Goal: Communication & Community: Answer question/provide support

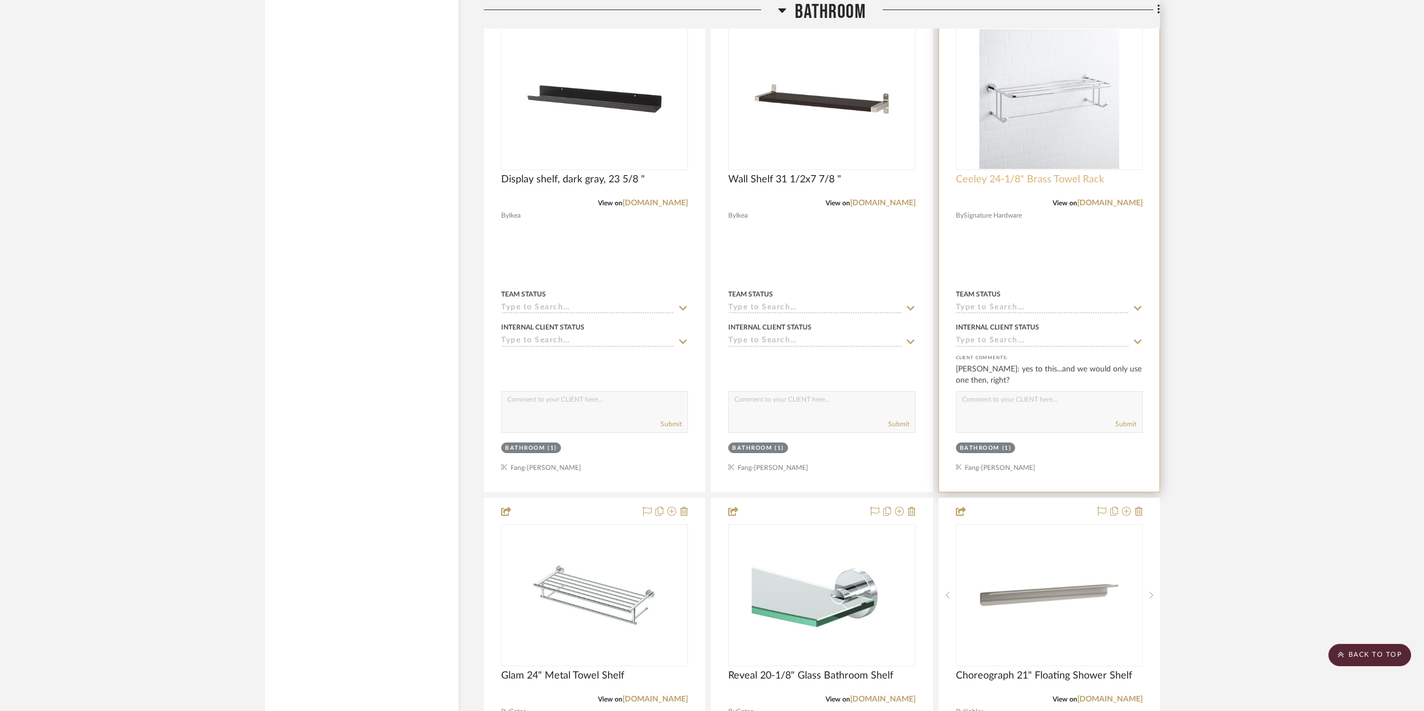
scroll to position [2389, 0]
click at [1059, 98] on img "0" at bounding box center [1049, 99] width 140 height 140
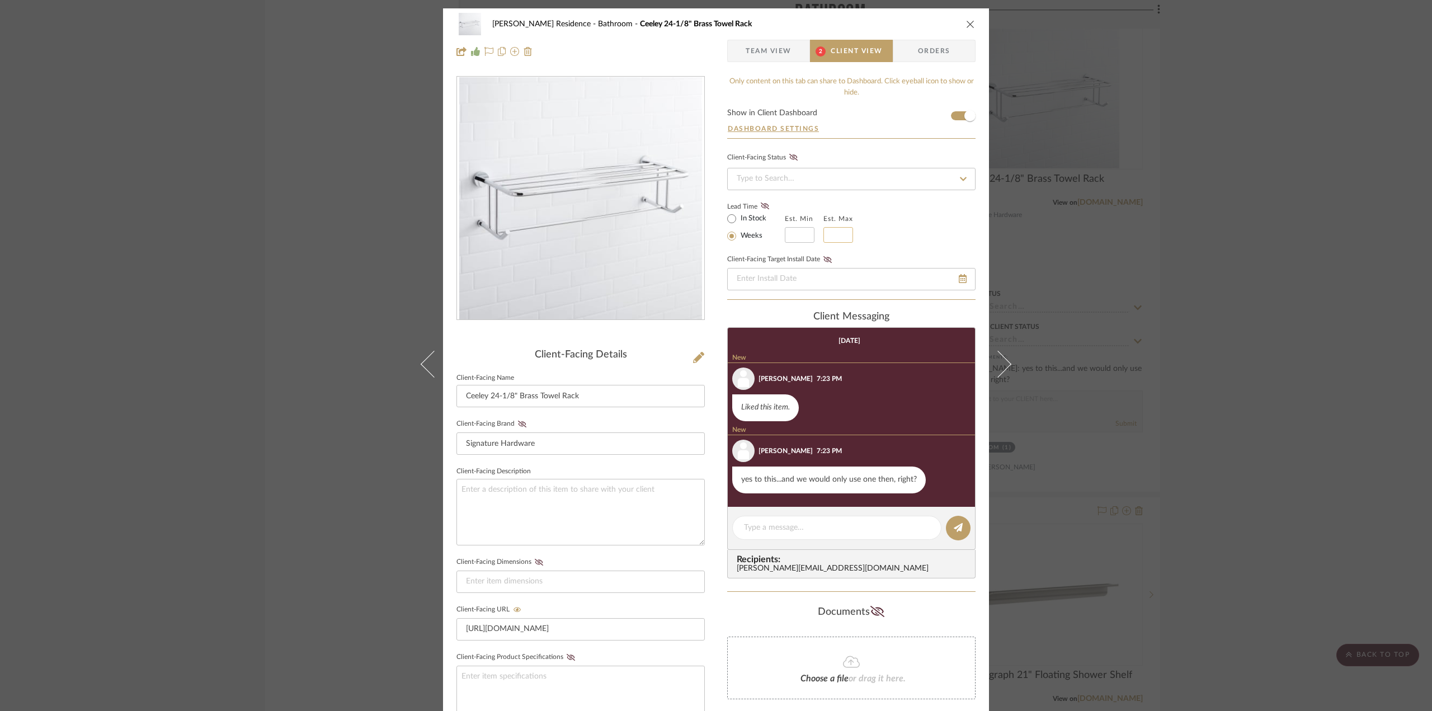
scroll to position [58, 0]
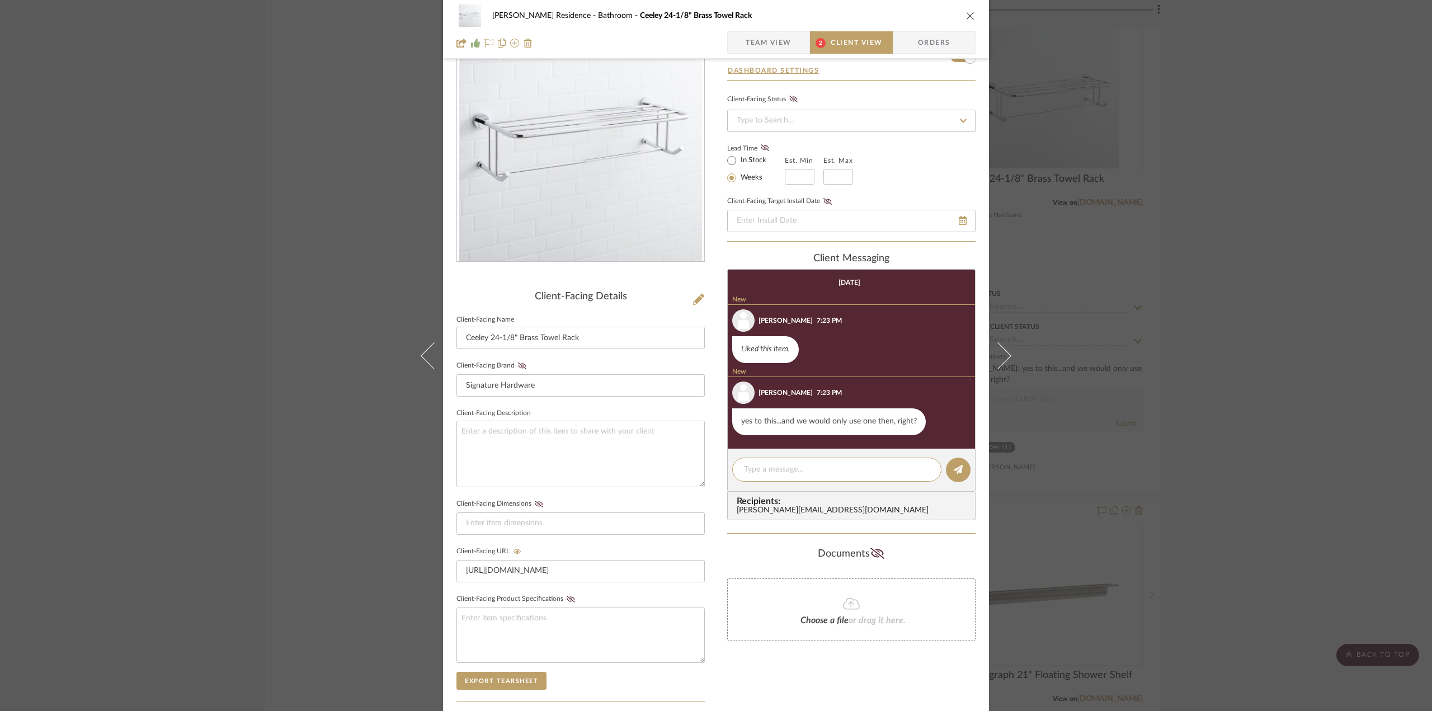
click at [845, 41] on span "Client View" at bounding box center [856, 42] width 51 height 22
click at [841, 473] on textarea at bounding box center [837, 470] width 186 height 12
click at [758, 41] on span "Team View" at bounding box center [769, 42] width 46 height 22
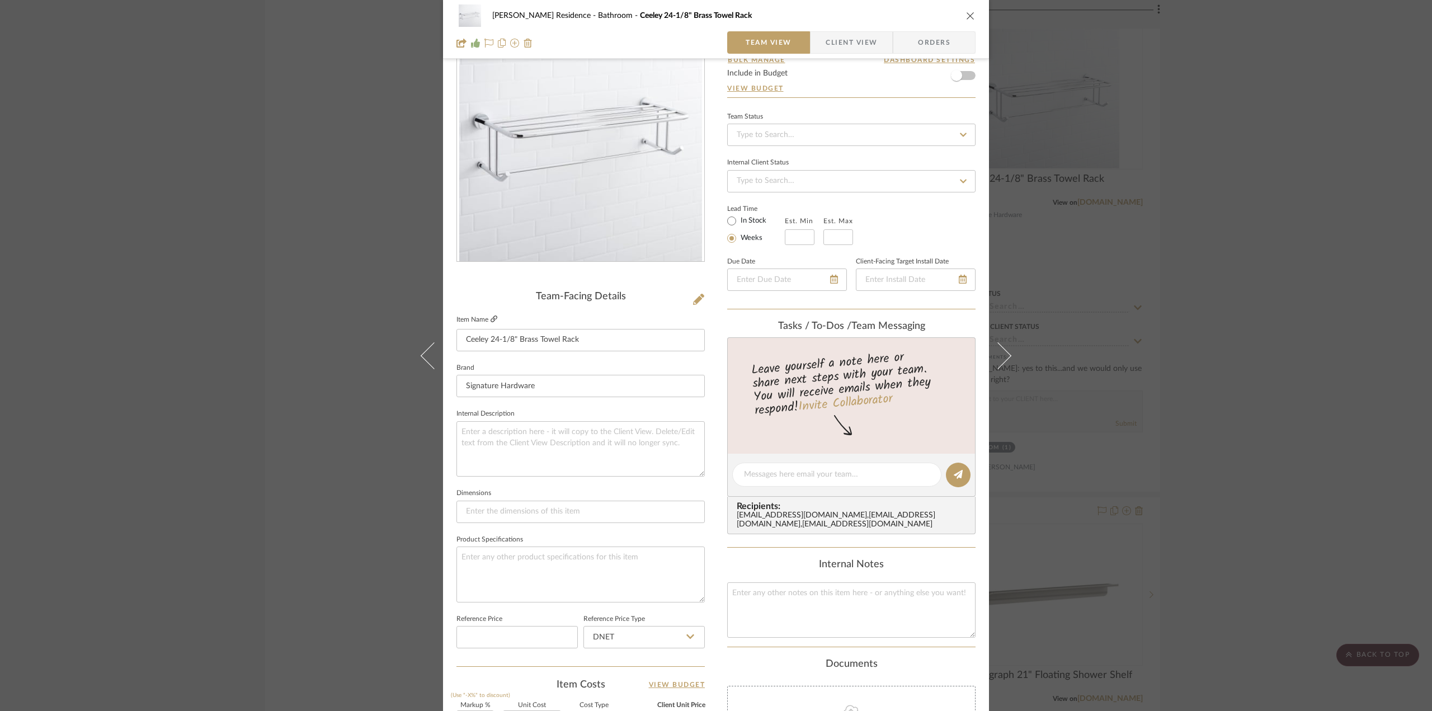
click at [493, 319] on icon at bounding box center [494, 318] width 7 height 7
click at [871, 44] on span "Client View" at bounding box center [851, 42] width 51 height 22
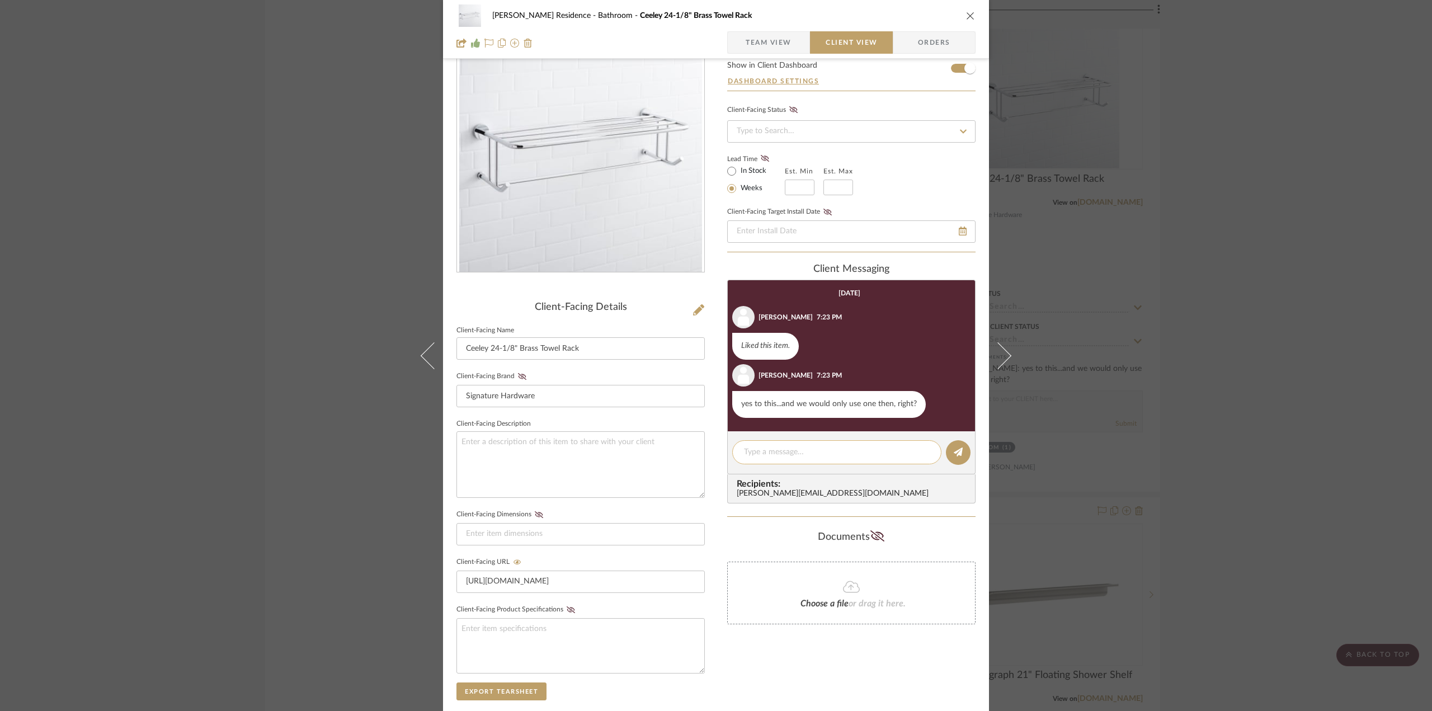
click at [810, 456] on textarea at bounding box center [837, 452] width 186 height 12
type textarea "Yes, if we go with this then we would have only one shelf above the toilet."
click at [954, 452] on icon at bounding box center [958, 451] width 9 height 9
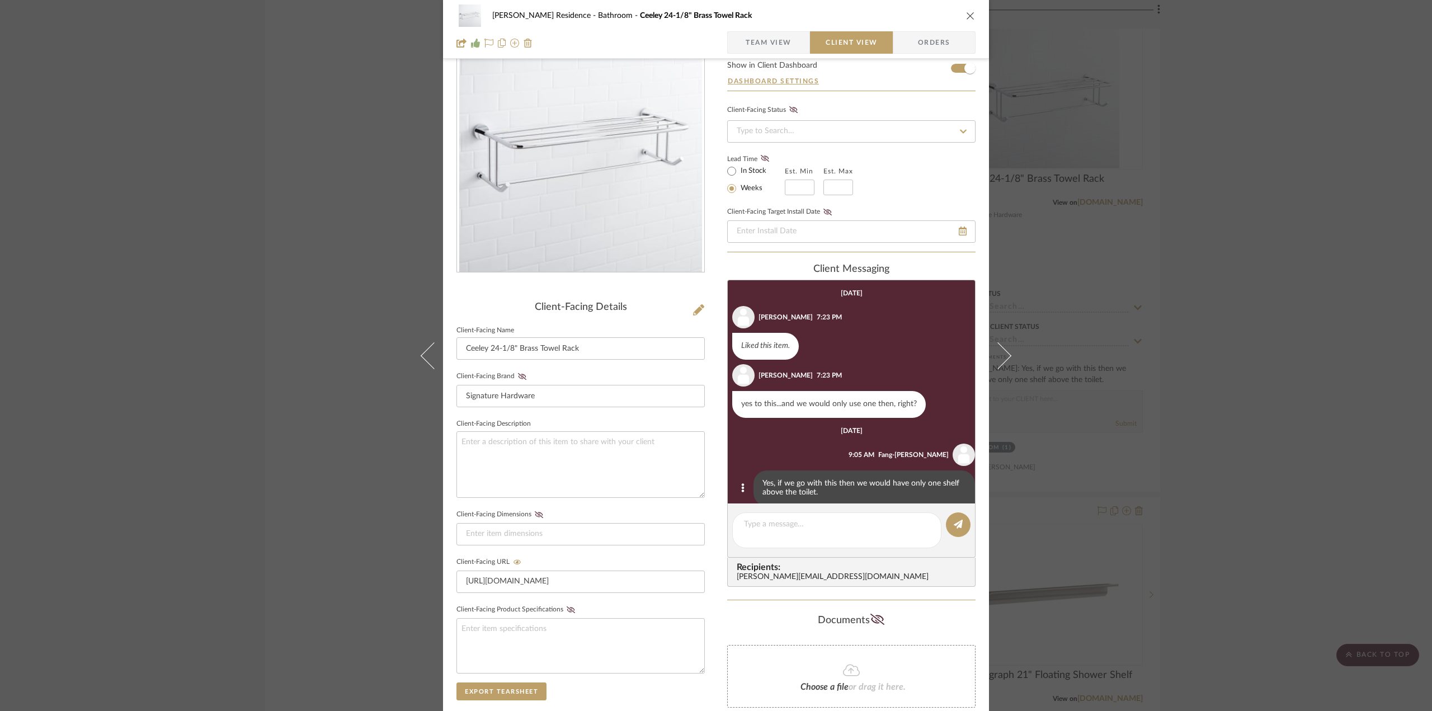
scroll to position [16, 0]
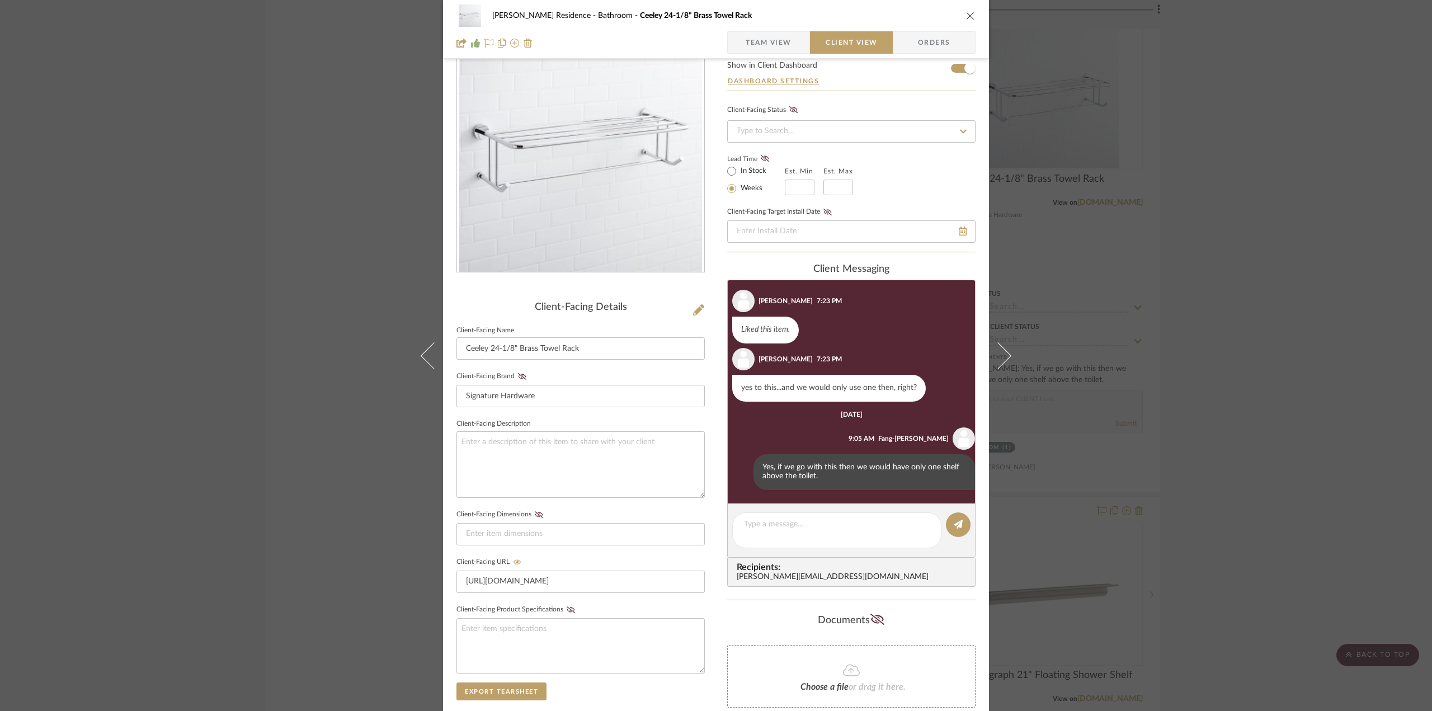
click at [1189, 417] on div "Kauffman Residence Bathroom Ceeley 24-1/8" Brass Towel Rack Team View Client Vi…" at bounding box center [716, 355] width 1432 height 711
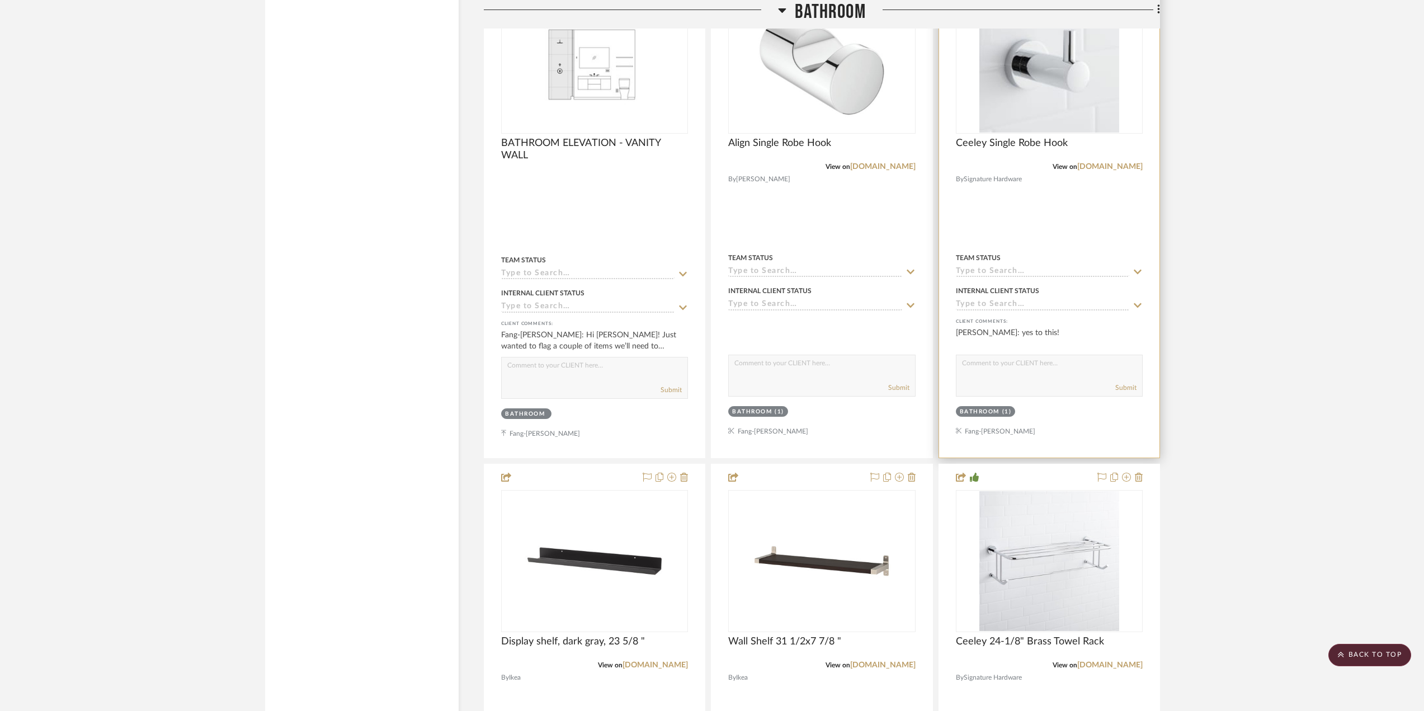
scroll to position [1774, 0]
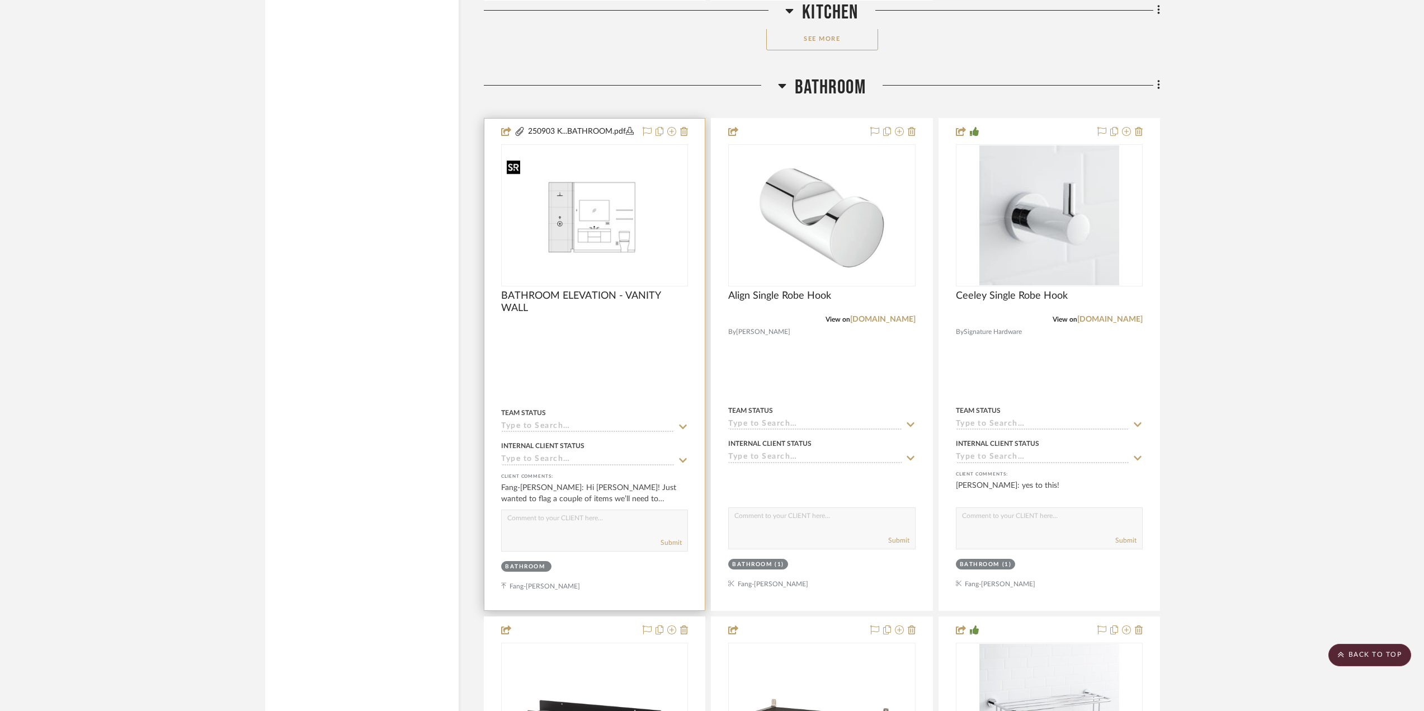
click at [614, 233] on img "0" at bounding box center [594, 214] width 185 height 119
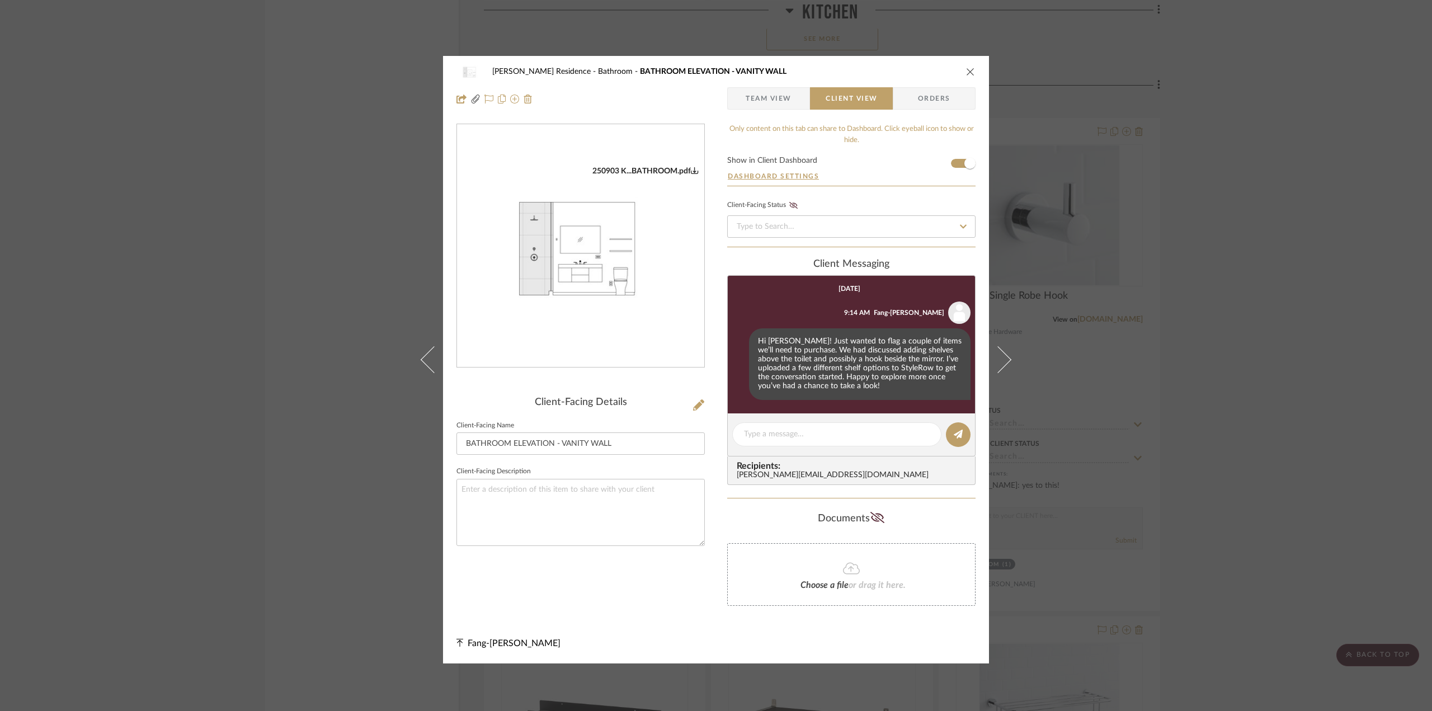
click at [1225, 406] on div "Kauffman Residence Bathroom BATHROOM ELEVATION - VANITY WALL Team View Client V…" at bounding box center [716, 355] width 1432 height 711
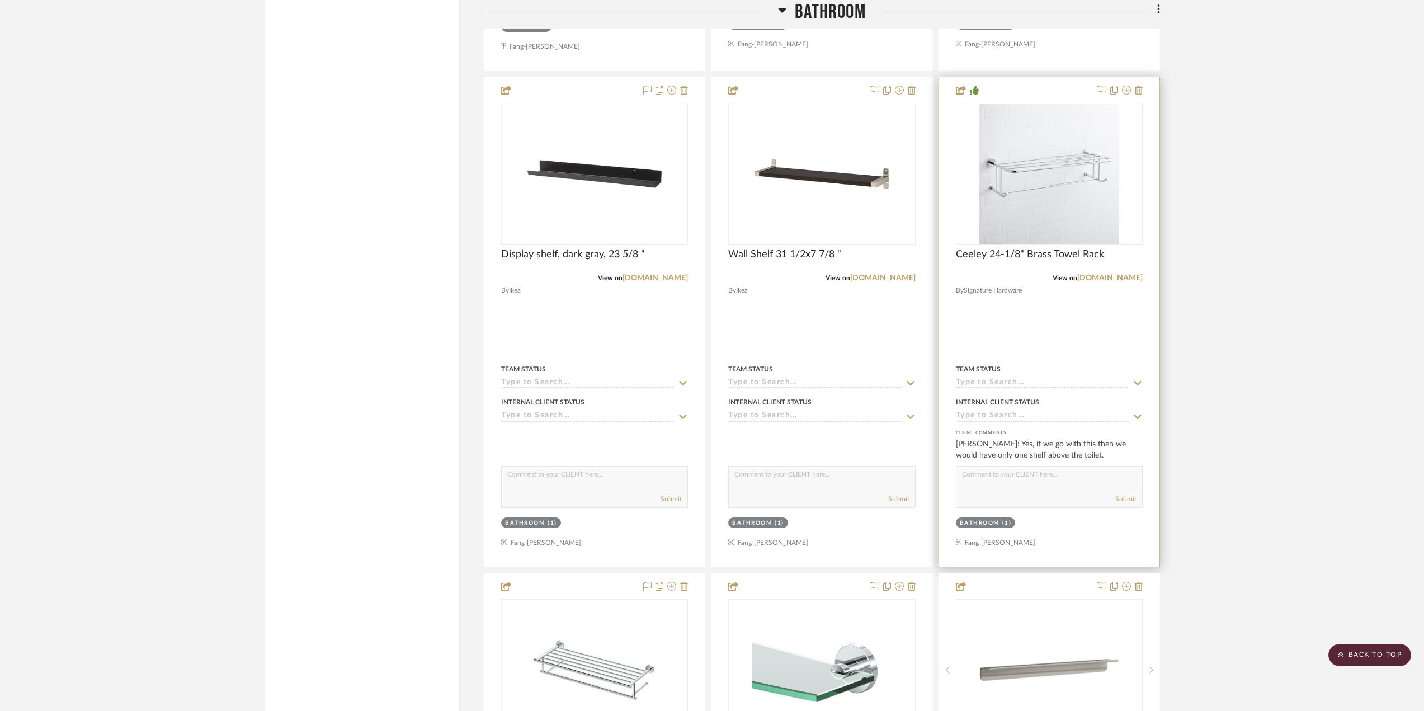
scroll to position [2333, 0]
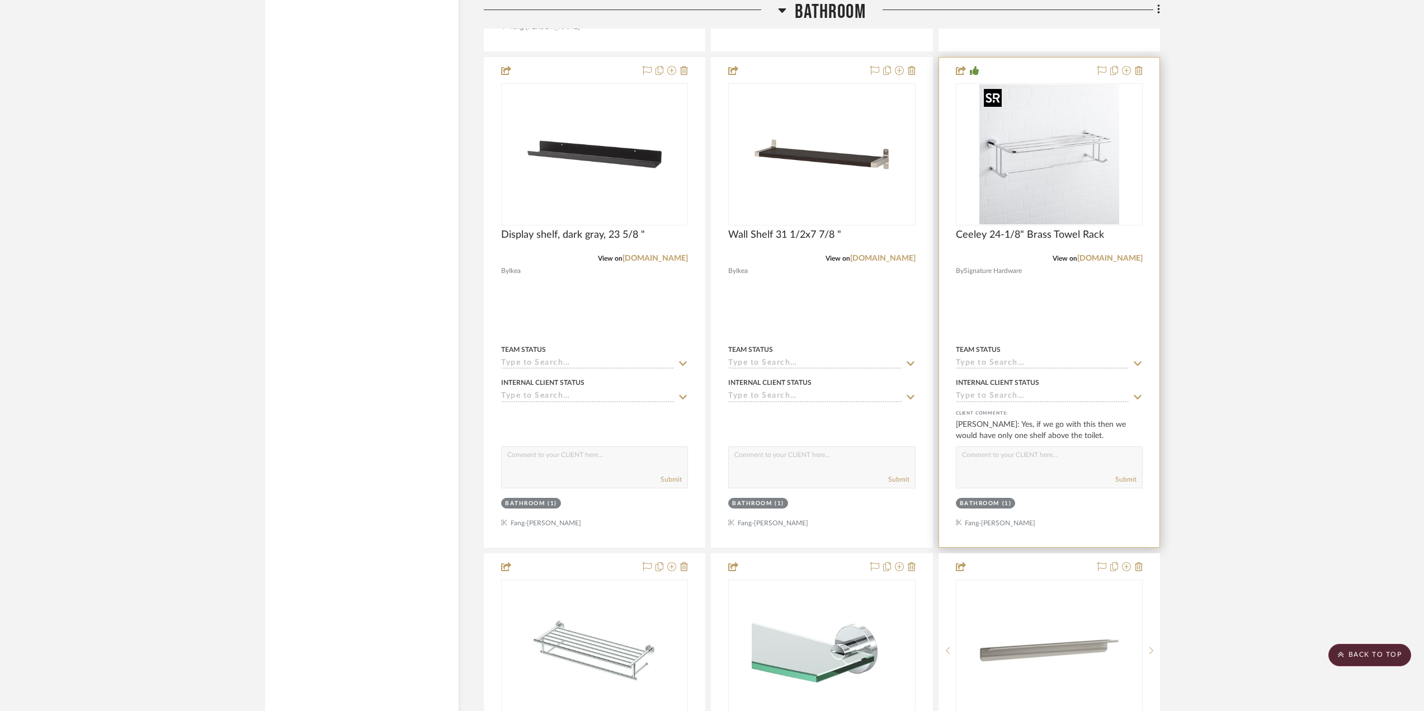
click at [1043, 173] on img "0" at bounding box center [1049, 154] width 140 height 140
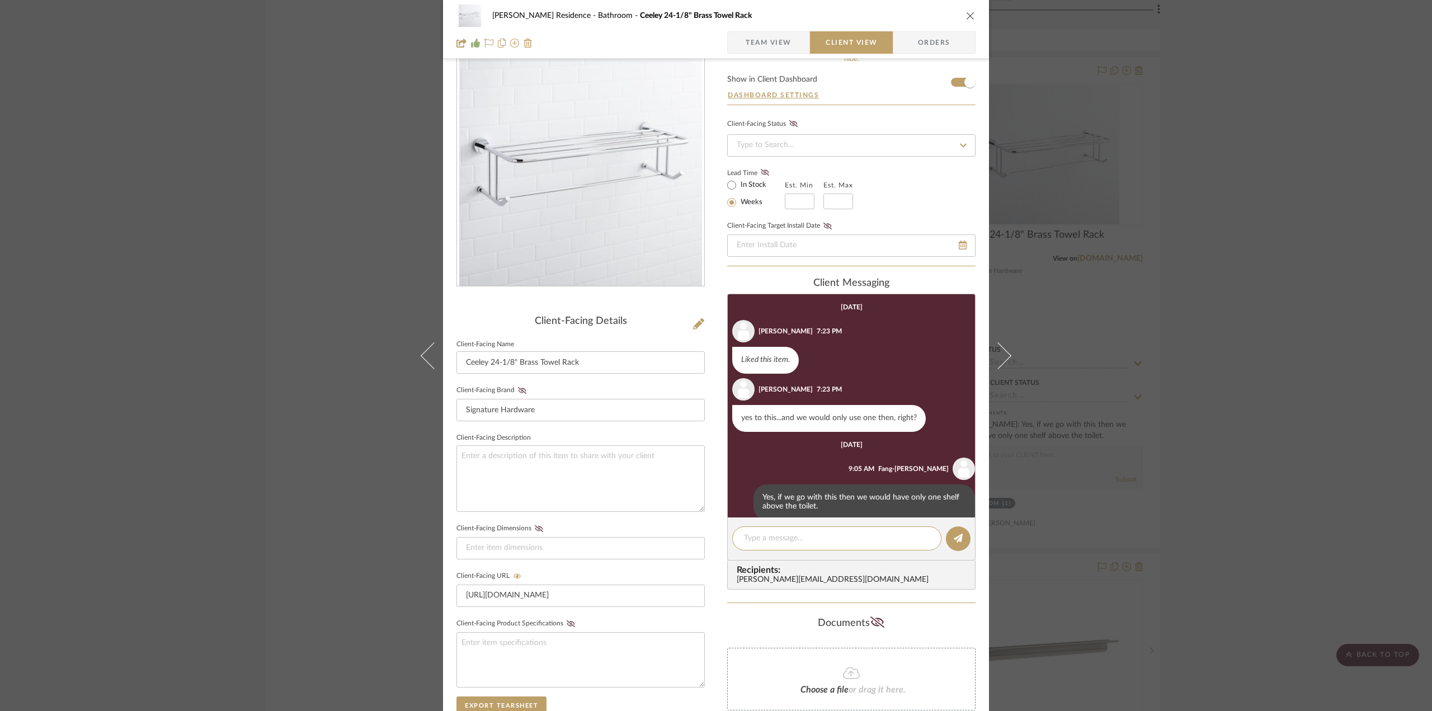
scroll to position [0, 0]
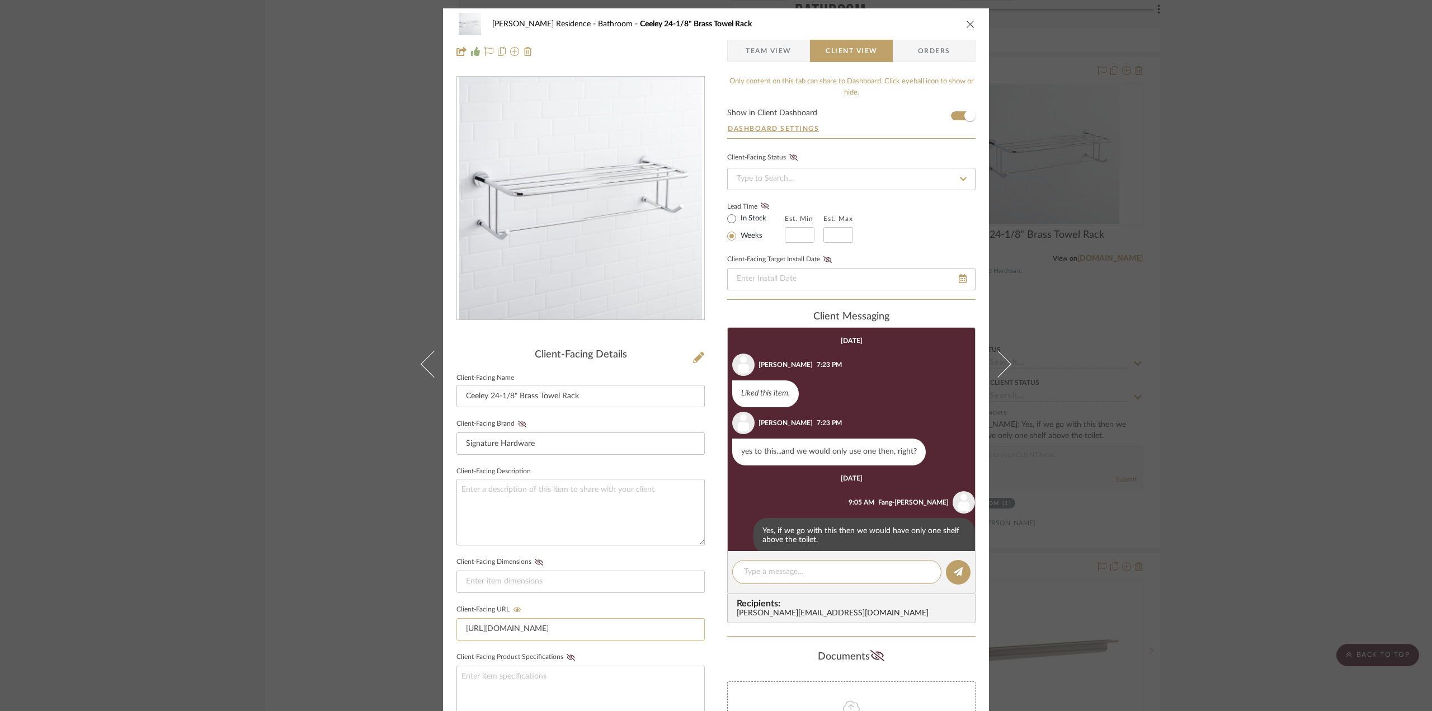
click at [536, 631] on input "[URL][DOMAIN_NAME]" at bounding box center [580, 629] width 248 height 22
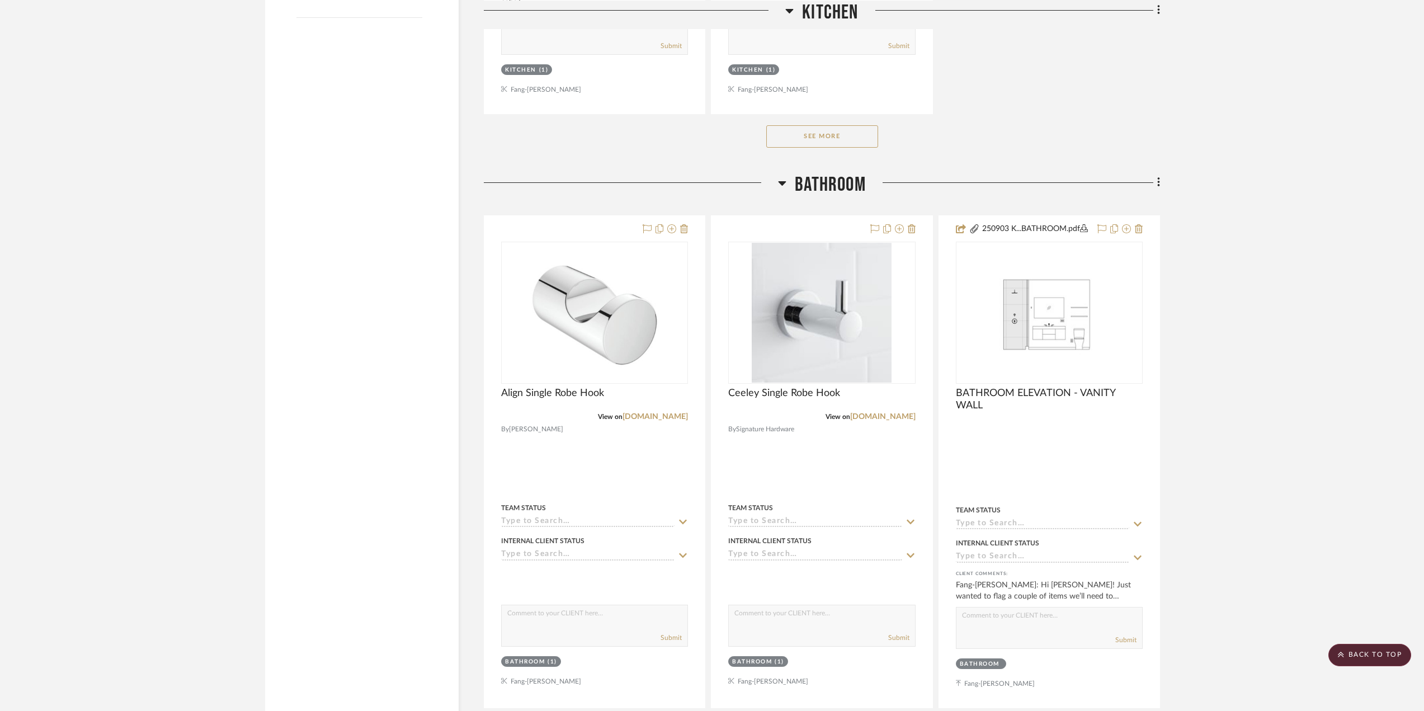
scroll to position [1790, 0]
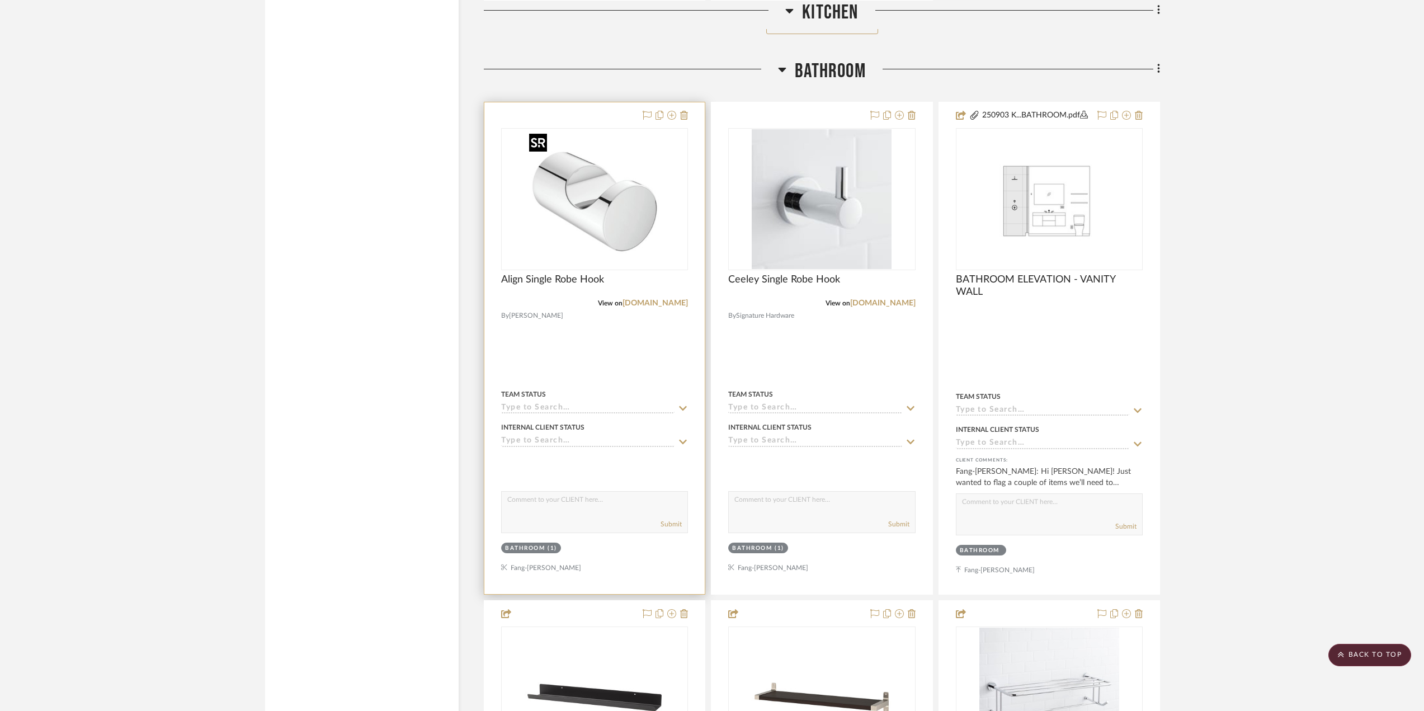
click at [638, 202] on img "0" at bounding box center [595, 199] width 140 height 140
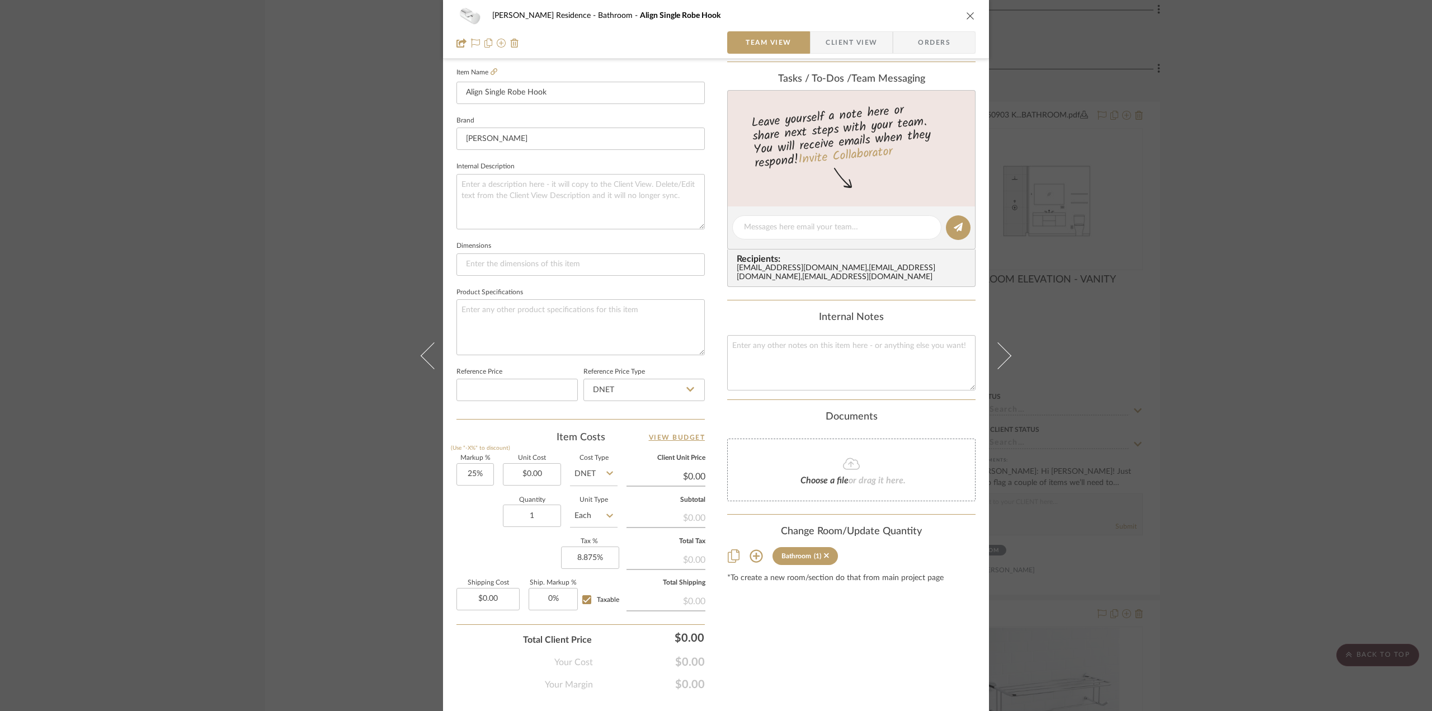
scroll to position [331, 0]
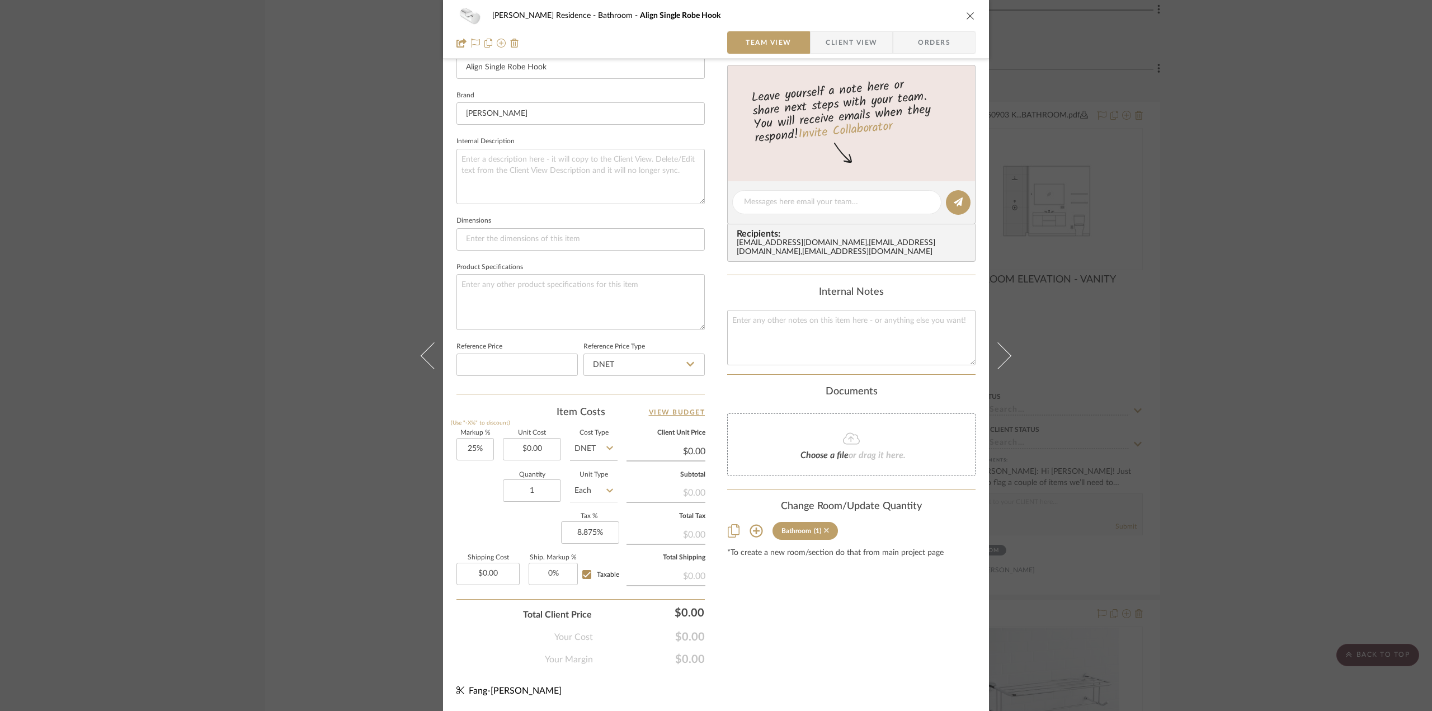
click at [824, 533] on icon at bounding box center [826, 530] width 5 height 5
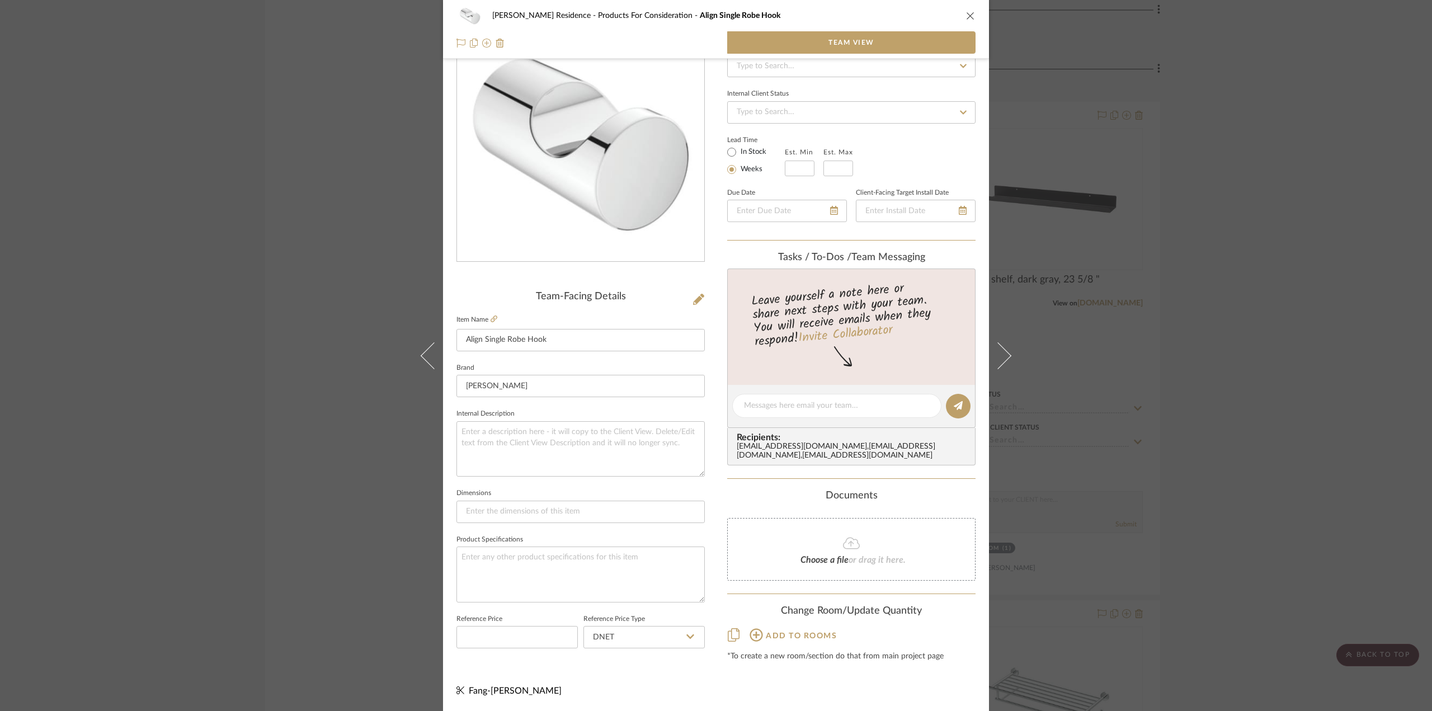
click at [1241, 309] on div "[PERSON_NAME] Residence Products For Consideration Align Single Robe Hook Team …" at bounding box center [716, 355] width 1432 height 711
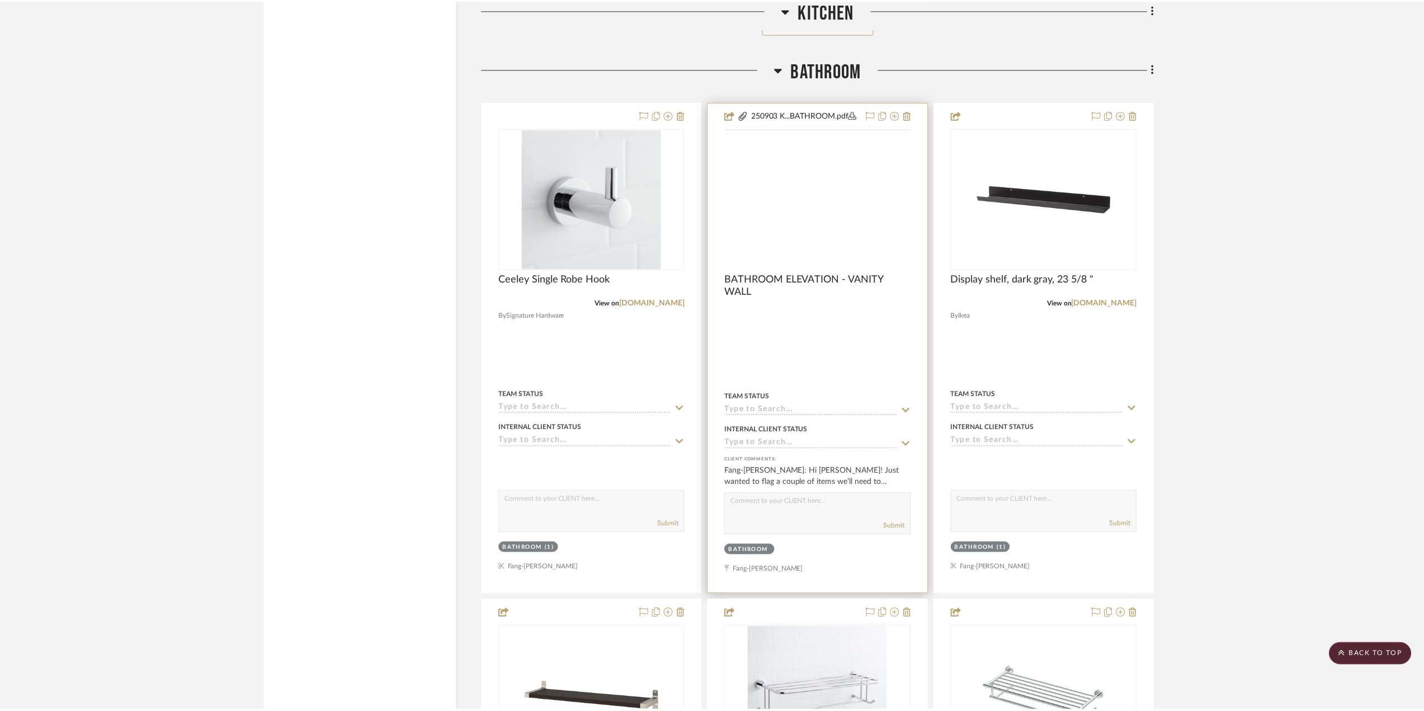
scroll to position [1790, 0]
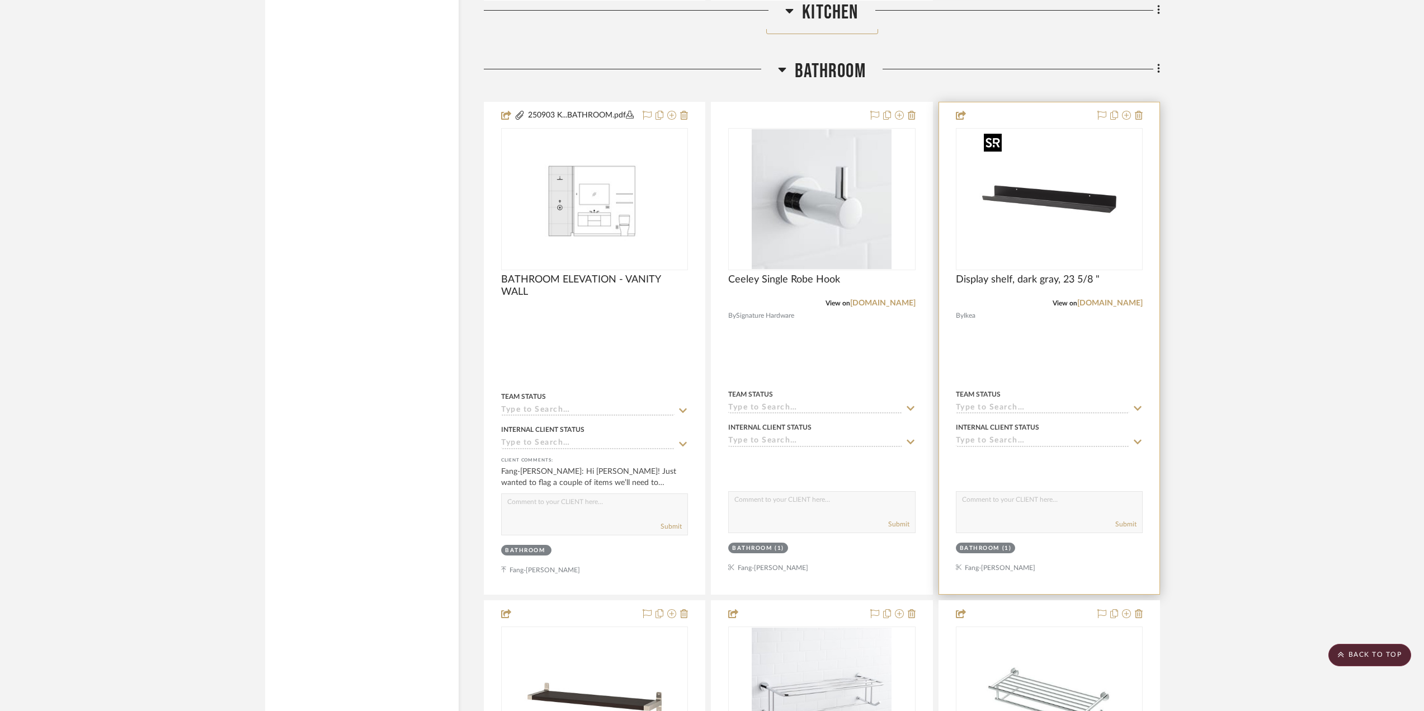
click at [1050, 238] on div at bounding box center [1049, 199] width 187 height 142
click at [1076, 207] on img "0" at bounding box center [1049, 199] width 140 height 140
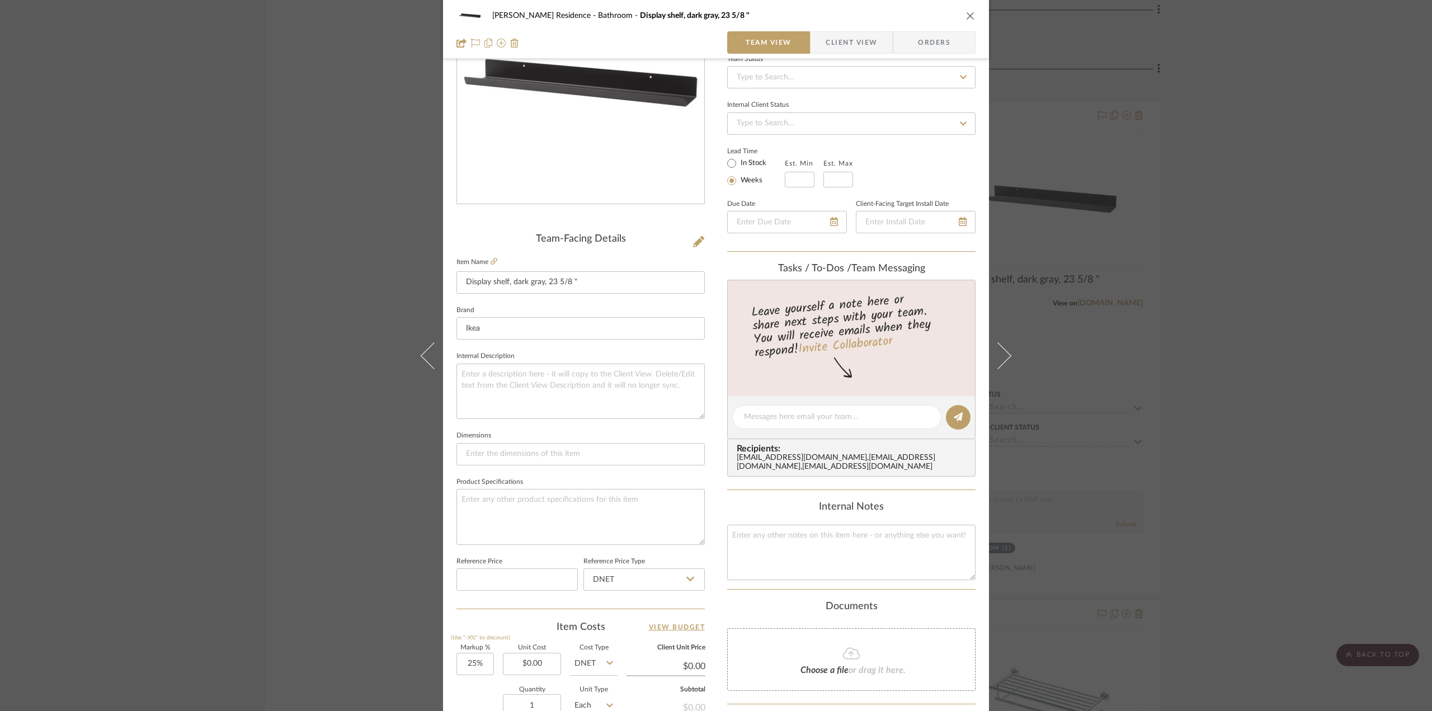
scroll to position [224, 0]
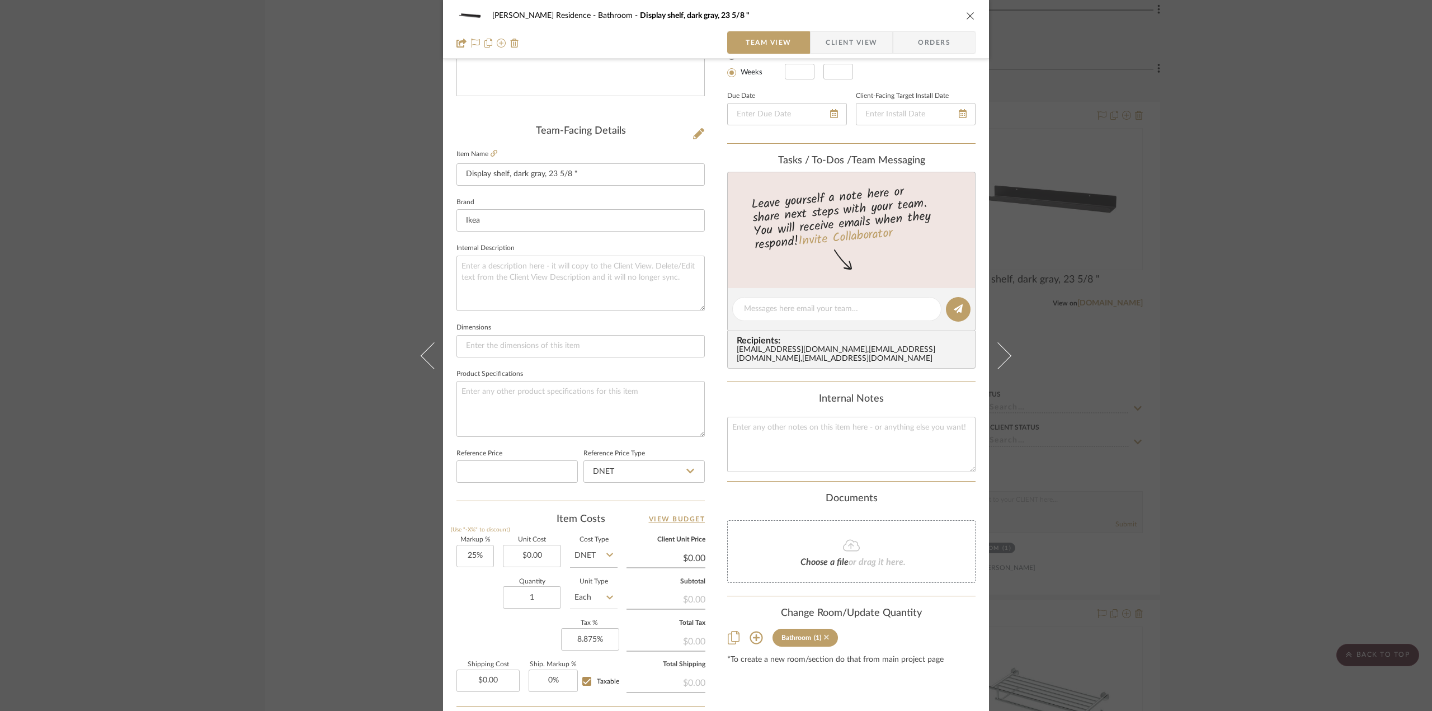
click at [824, 640] on icon at bounding box center [826, 637] width 5 height 5
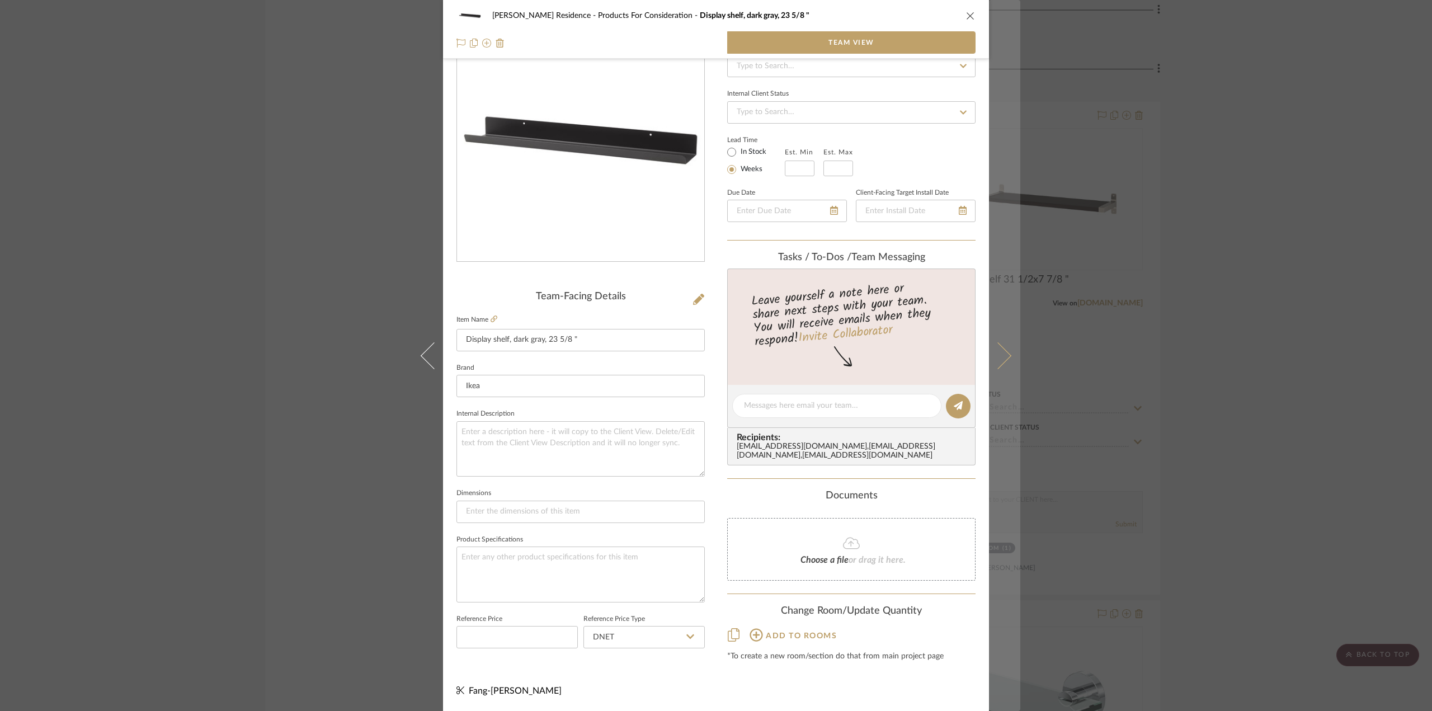
click at [1007, 357] on button at bounding box center [1004, 355] width 31 height 711
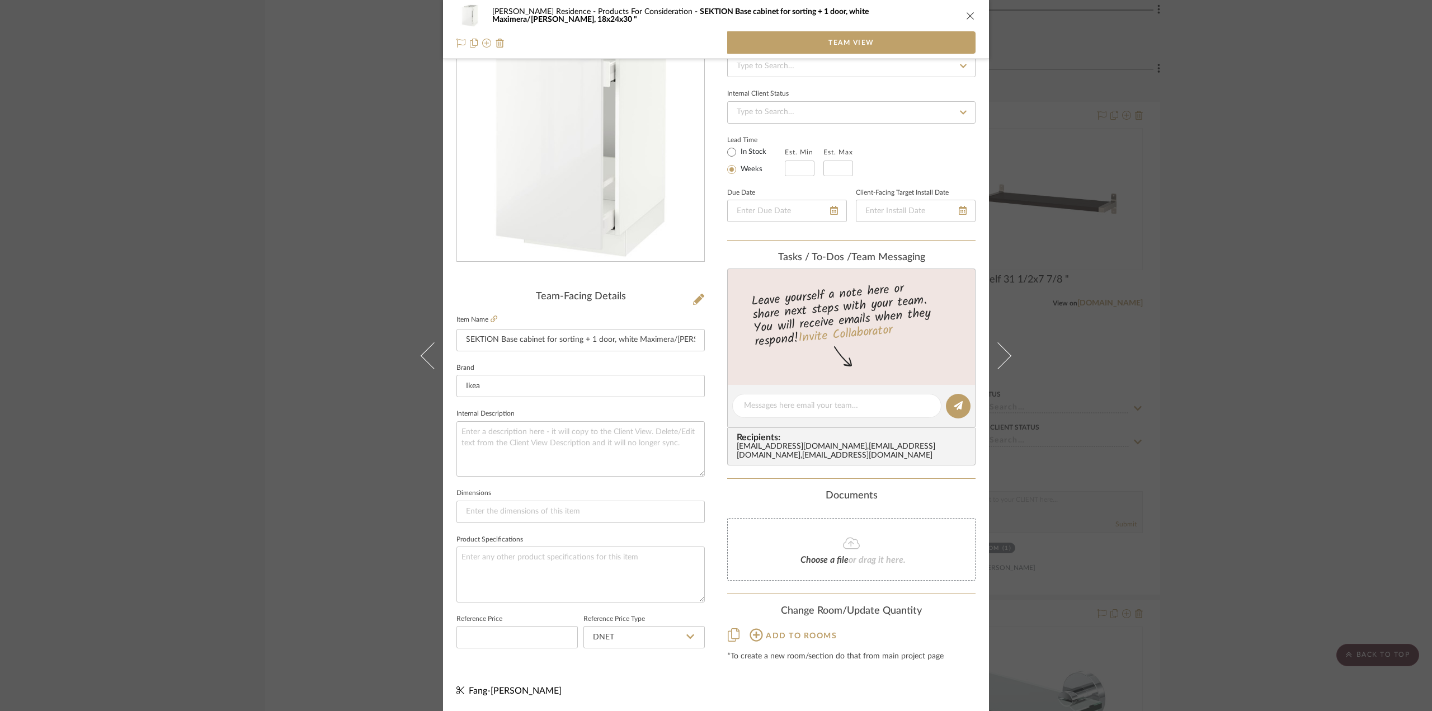
click at [1269, 404] on div "[PERSON_NAME] Residence Products For Consideration SEKTION Base cabinet for sor…" at bounding box center [716, 355] width 1432 height 711
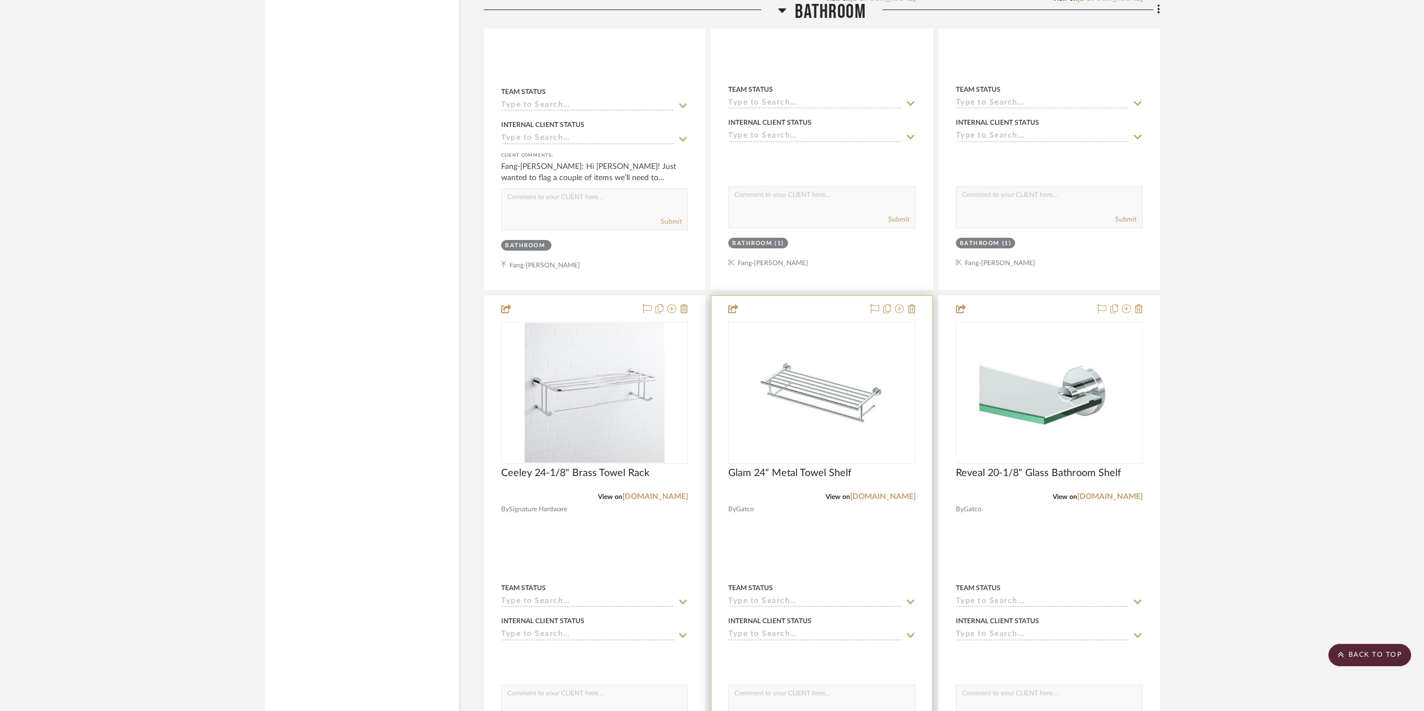
scroll to position [2181, 0]
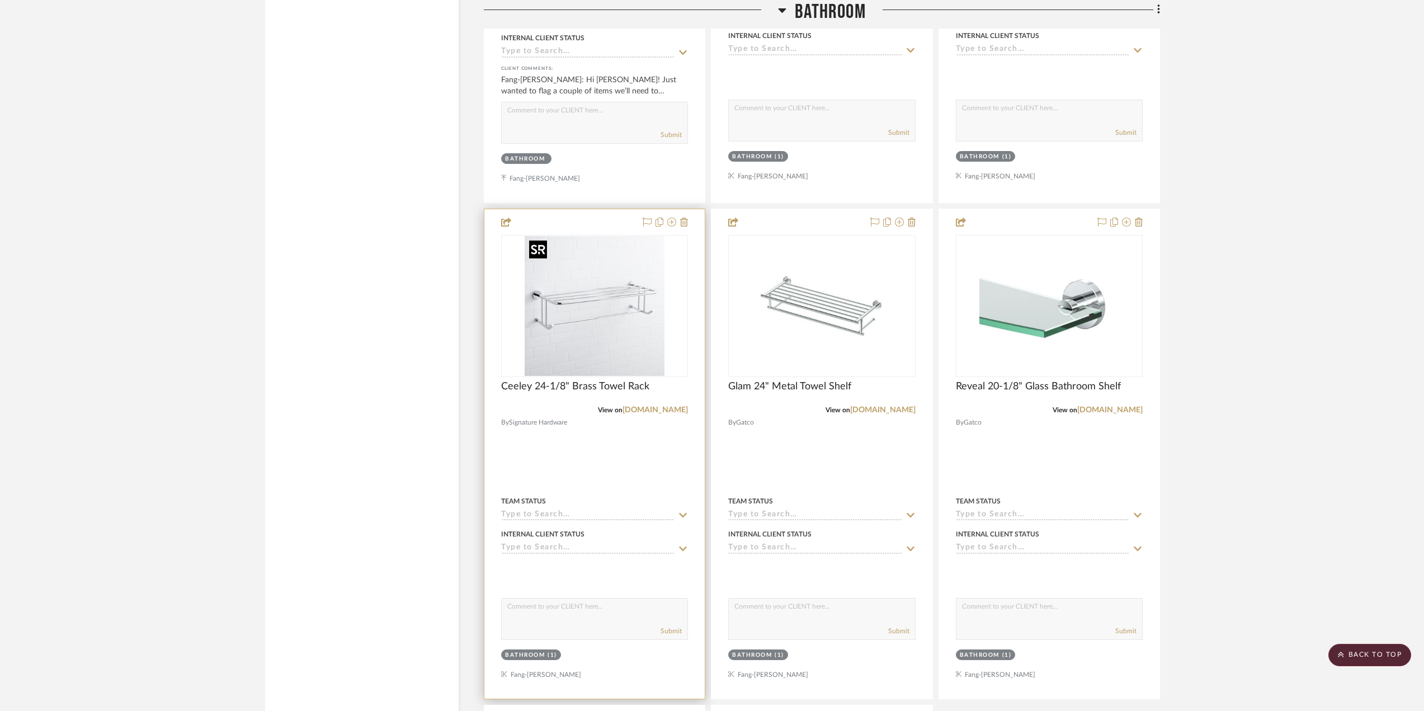
click at [0, 0] on img at bounding box center [0, 0] width 0 height 0
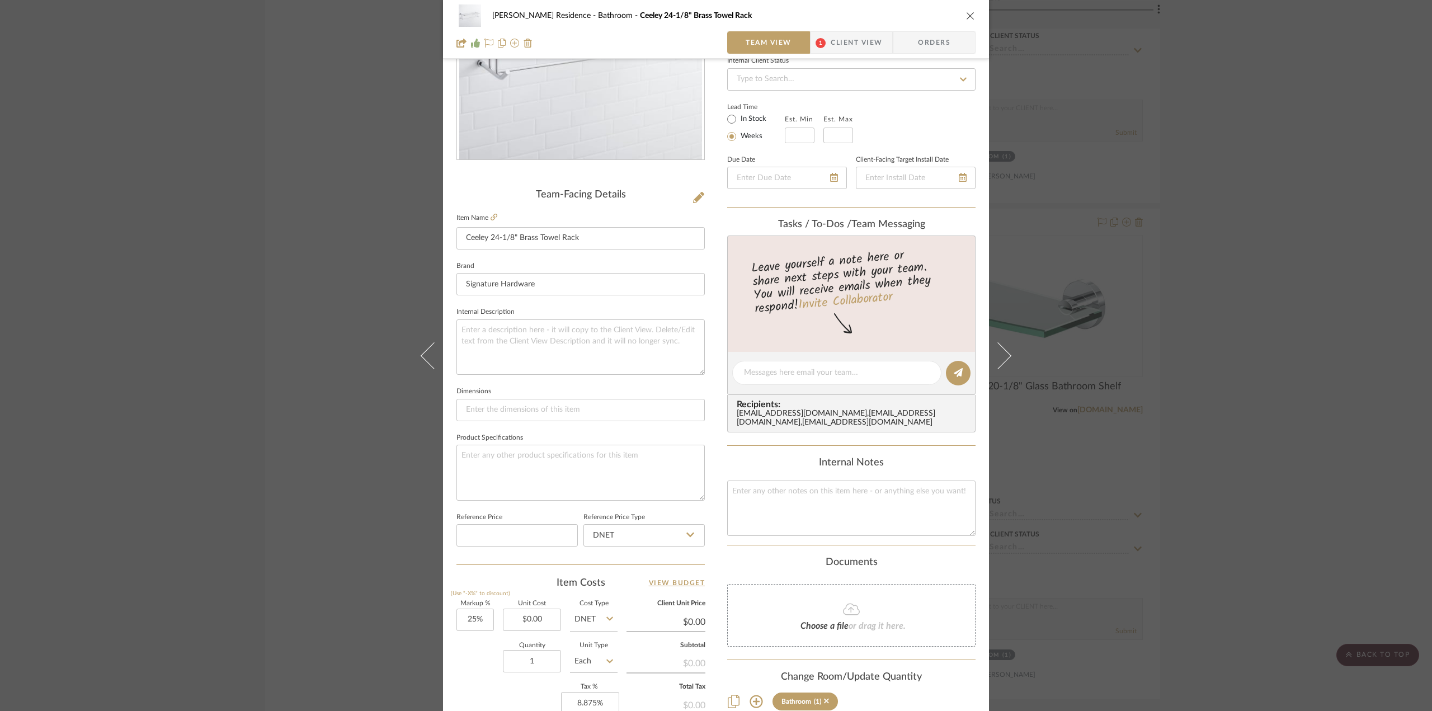
scroll to position [0, 0]
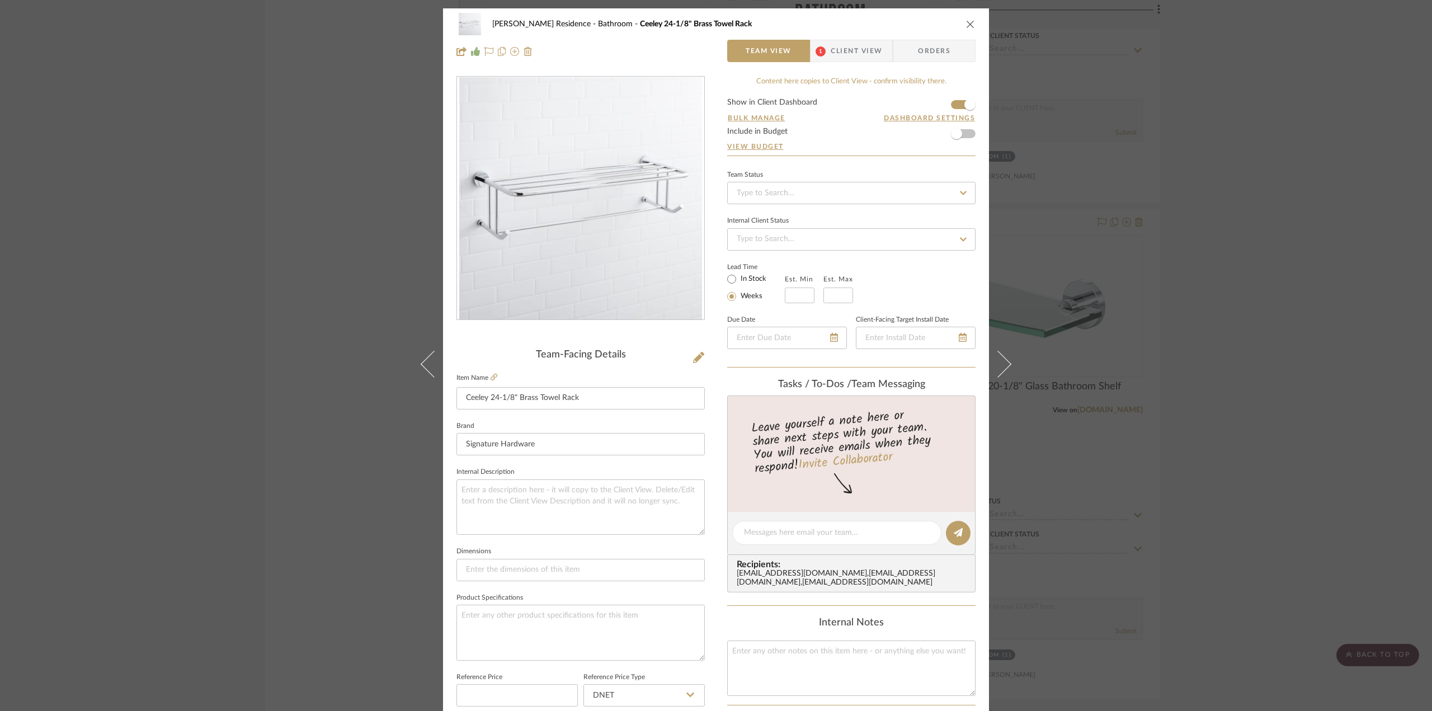
click at [859, 48] on span "Client View" at bounding box center [856, 51] width 51 height 22
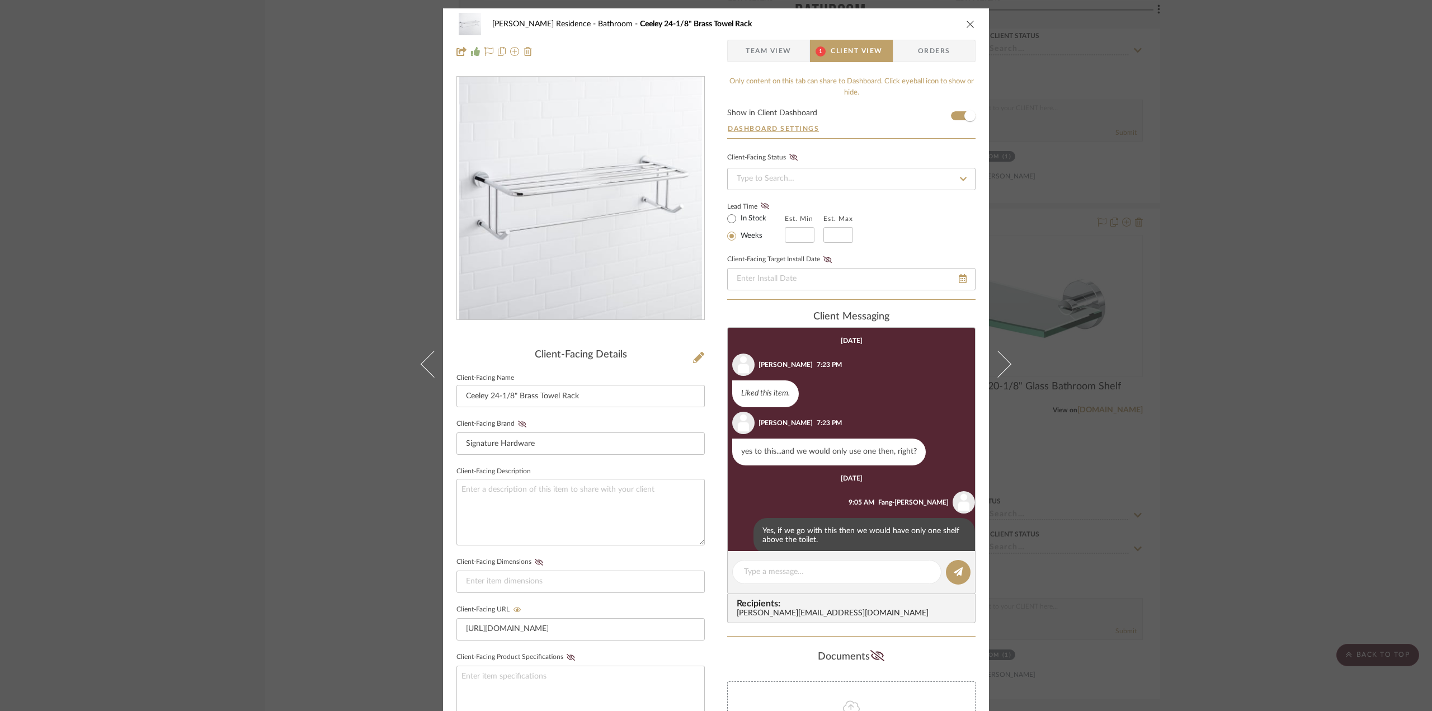
scroll to position [88, 0]
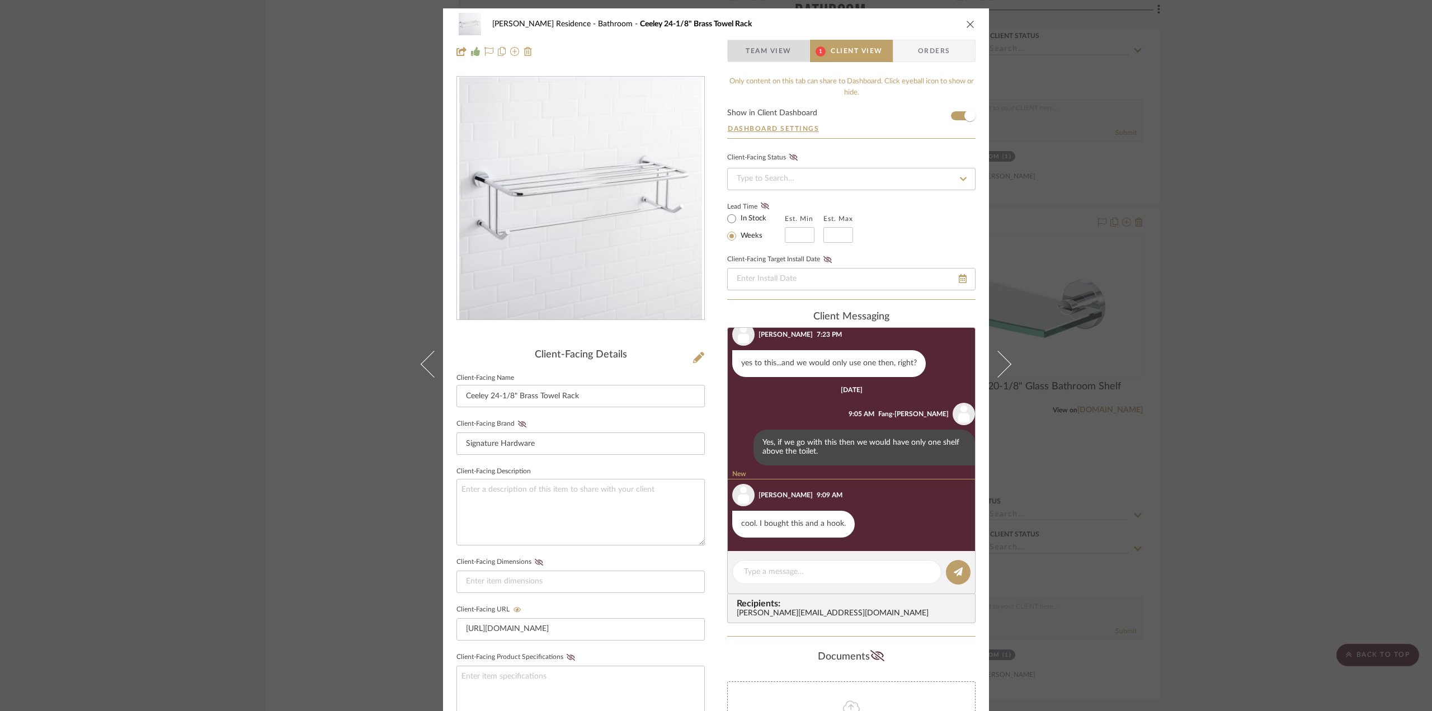
click at [746, 42] on span "Team View" at bounding box center [769, 51] width 46 height 22
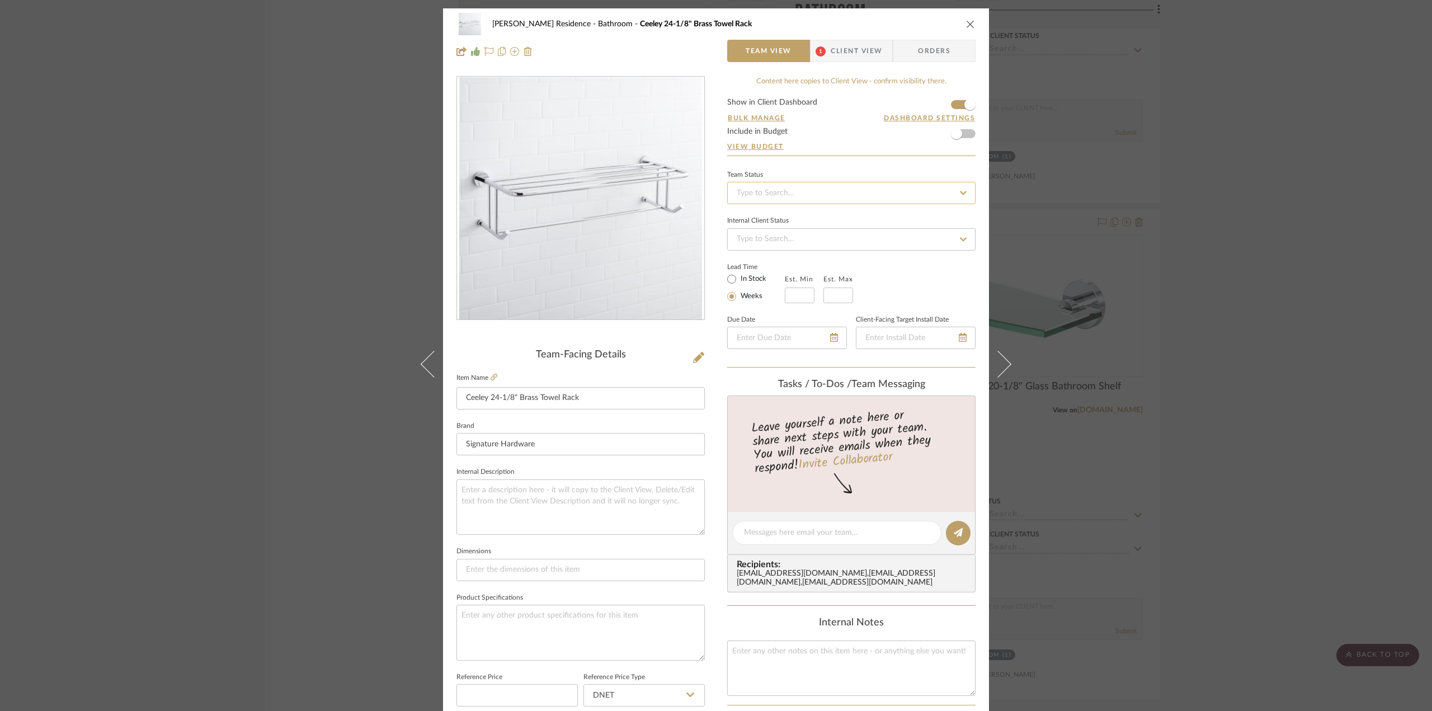
click at [797, 188] on input at bounding box center [851, 193] width 248 height 22
click at [833, 146] on link "View Budget" at bounding box center [851, 146] width 248 height 9
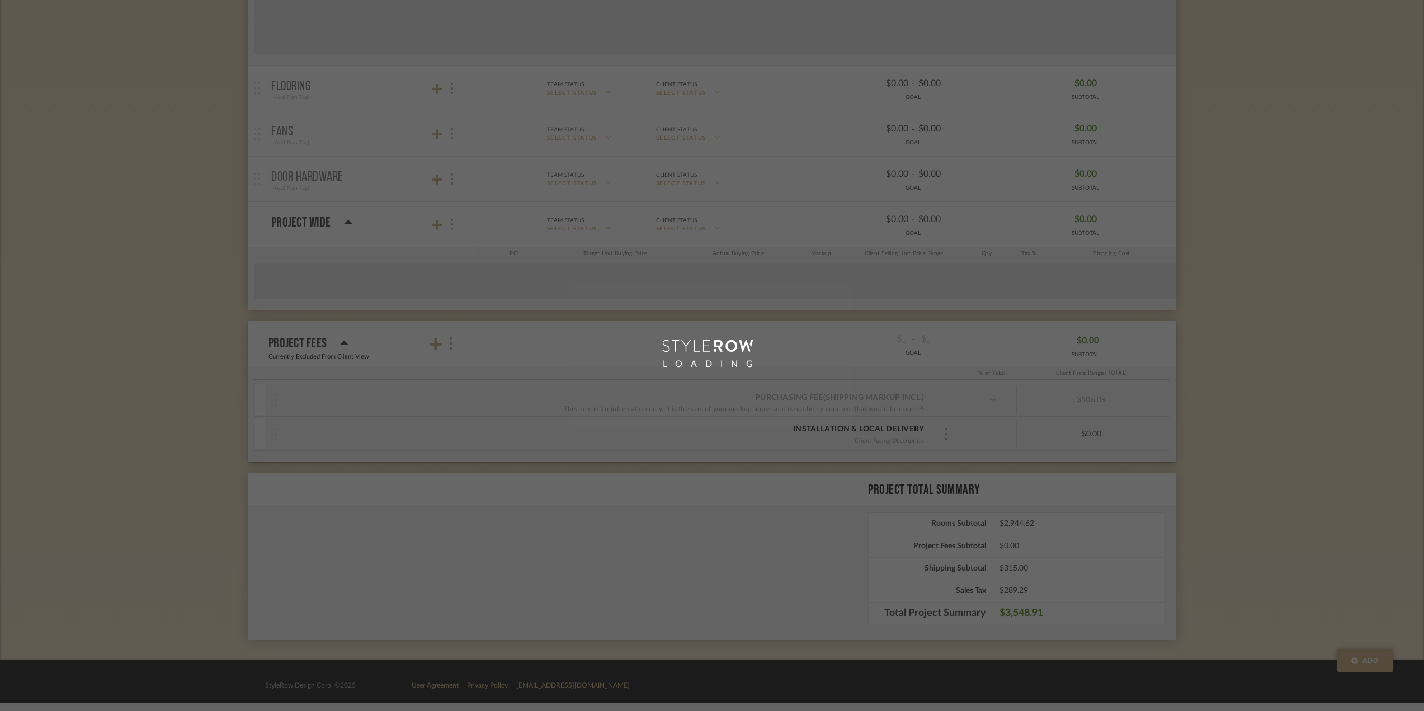
scroll to position [181, 0]
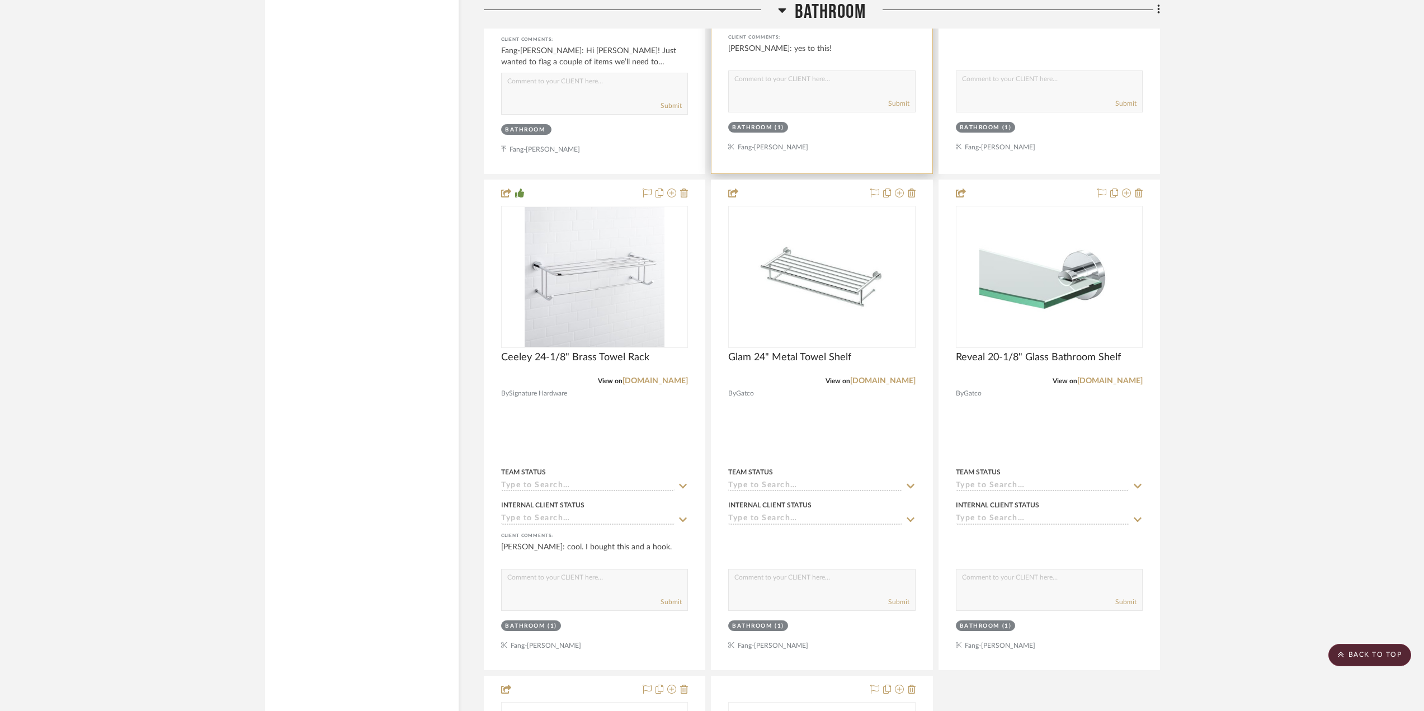
scroll to position [2293, 0]
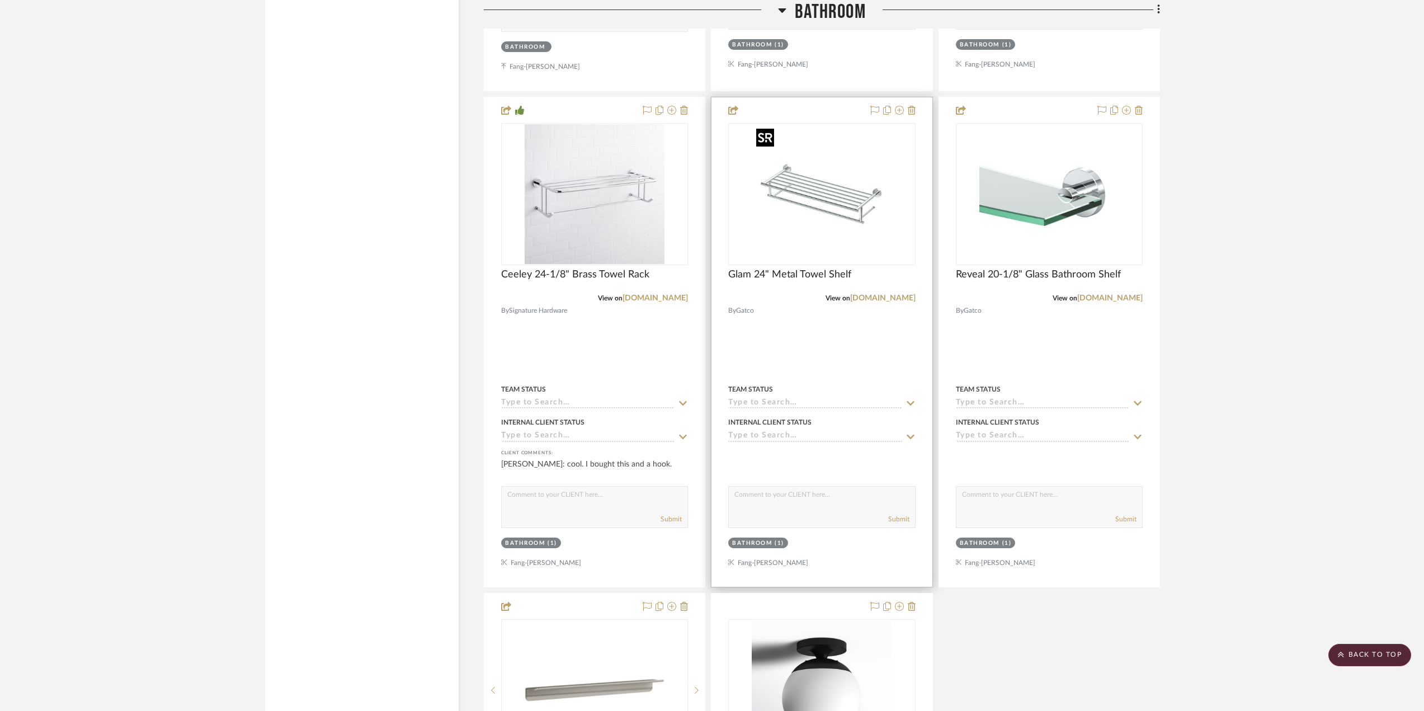
click at [866, 177] on img "0" at bounding box center [822, 194] width 140 height 140
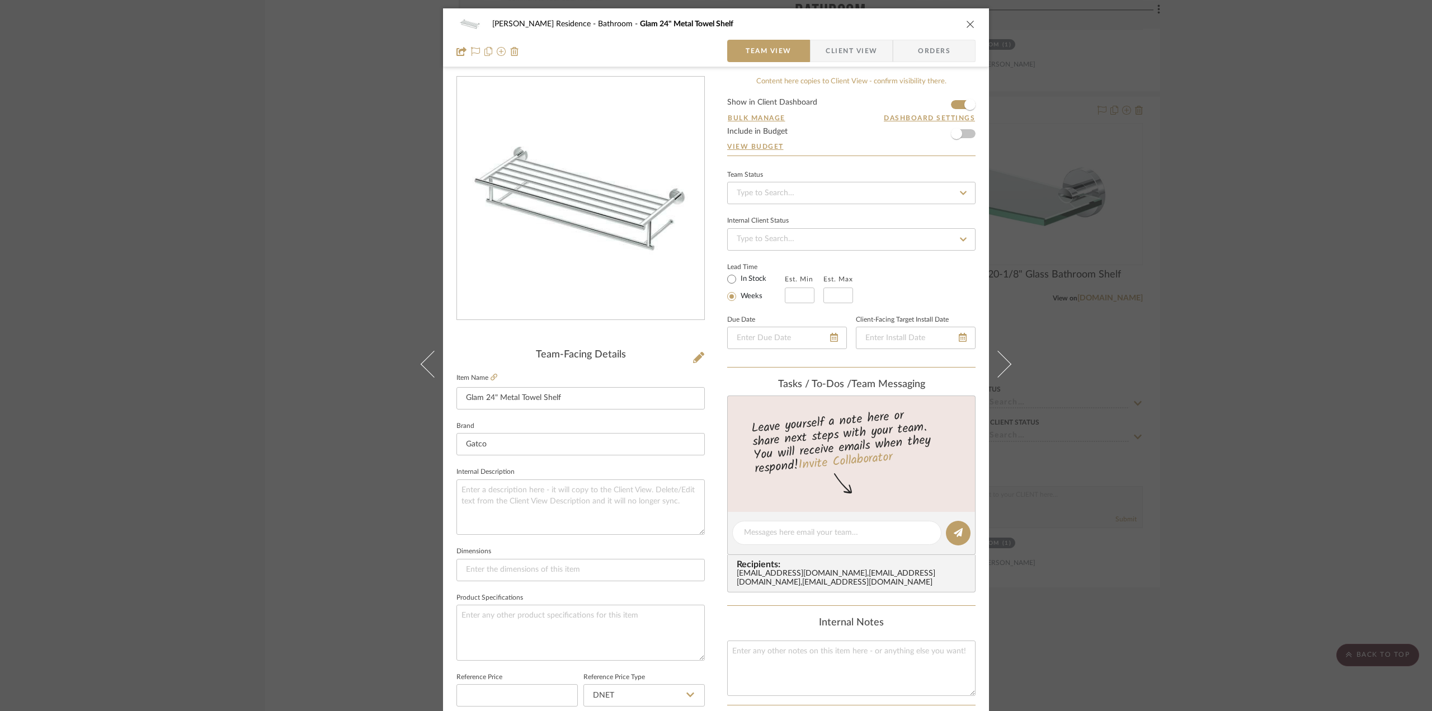
scroll to position [280, 0]
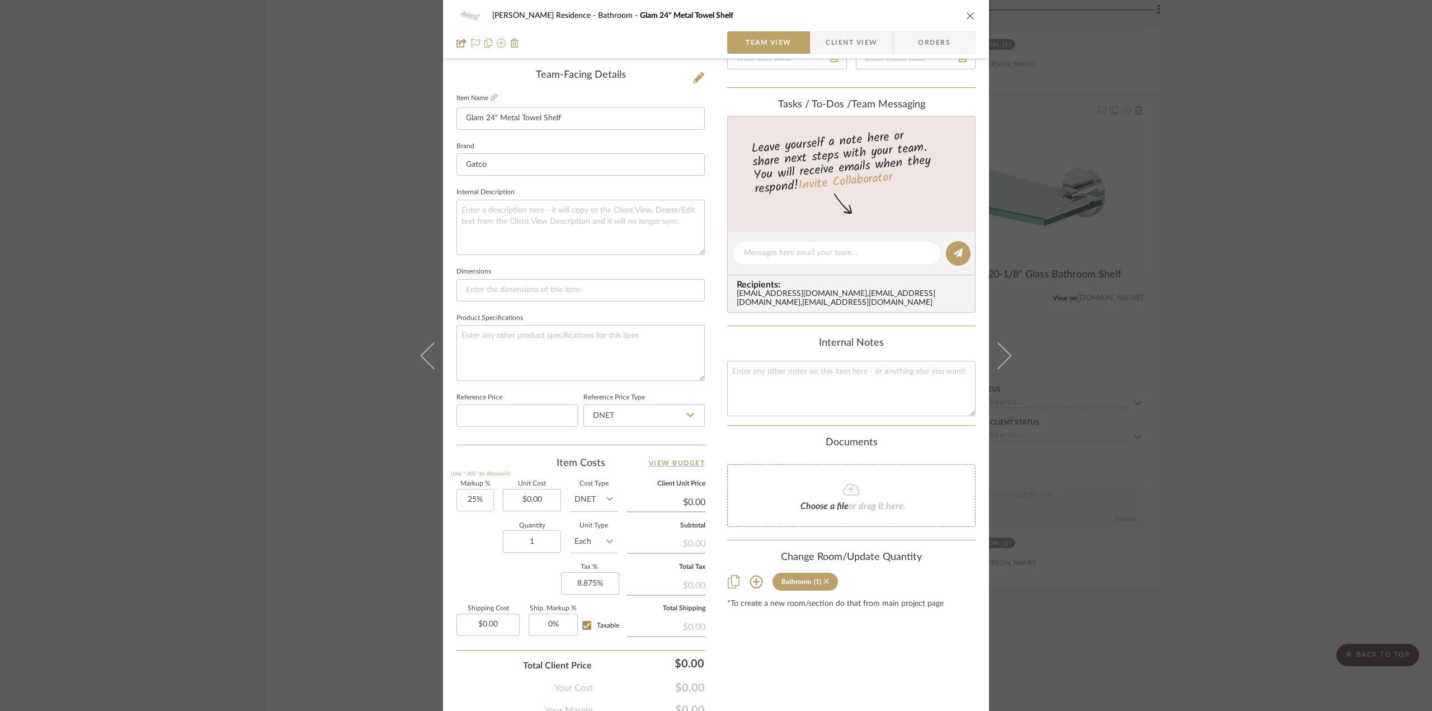
click at [824, 585] on icon at bounding box center [826, 581] width 5 height 8
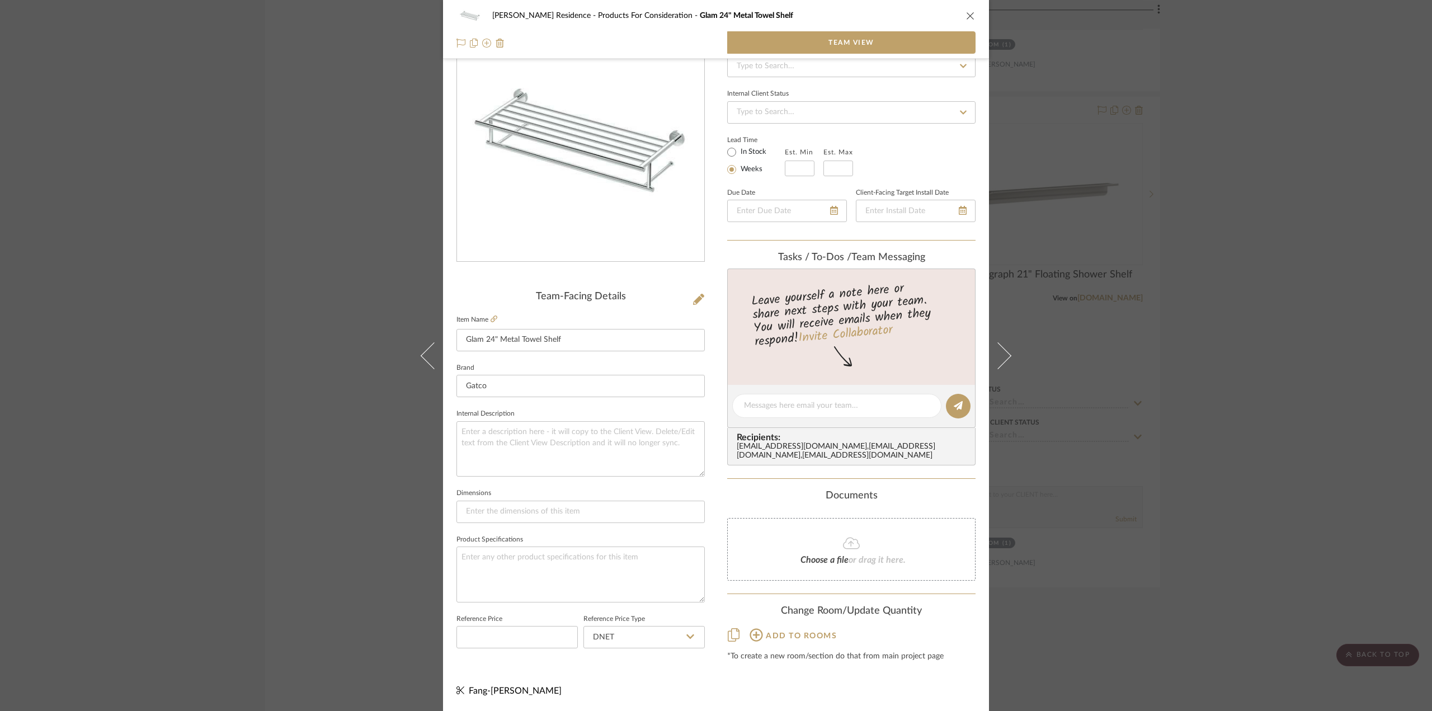
click at [1099, 296] on div "[PERSON_NAME] Residence Products For Consideration Glam 24" Metal Towel Shelf T…" at bounding box center [716, 355] width 1432 height 711
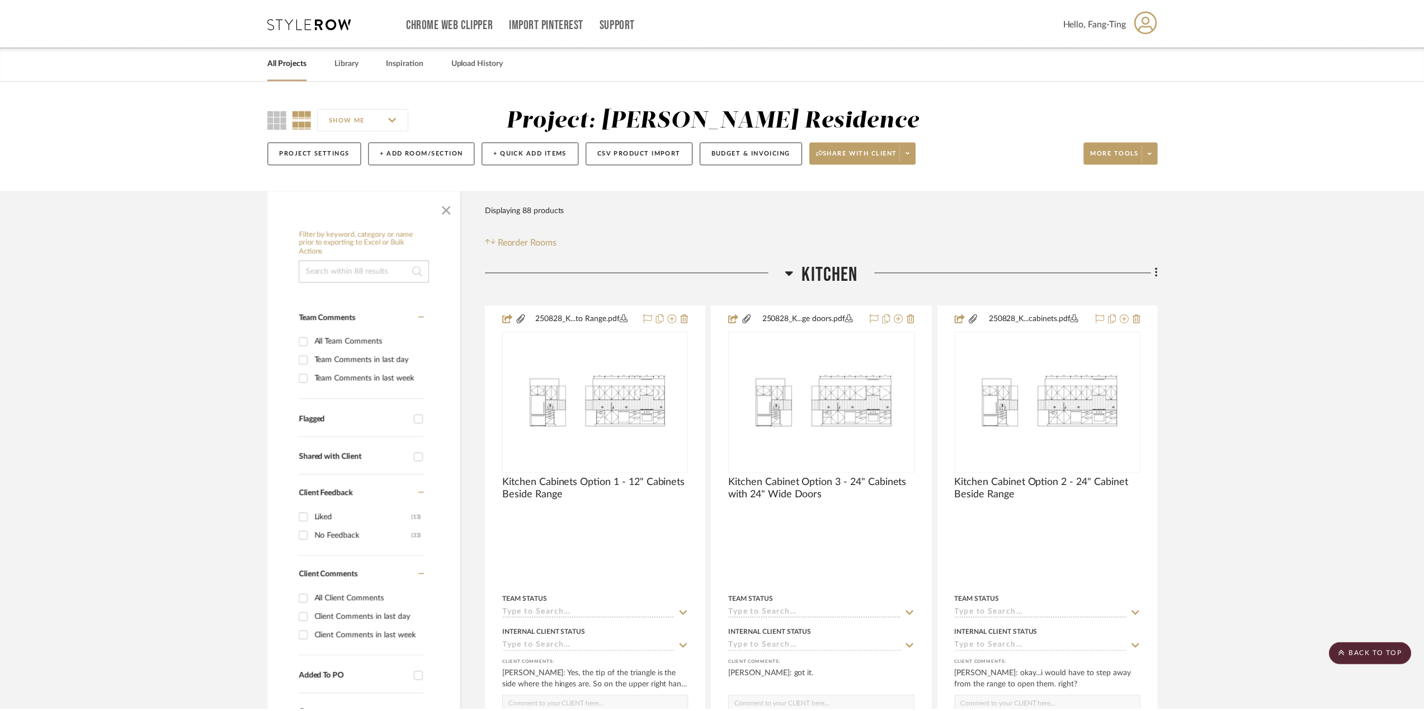
scroll to position [2293, 0]
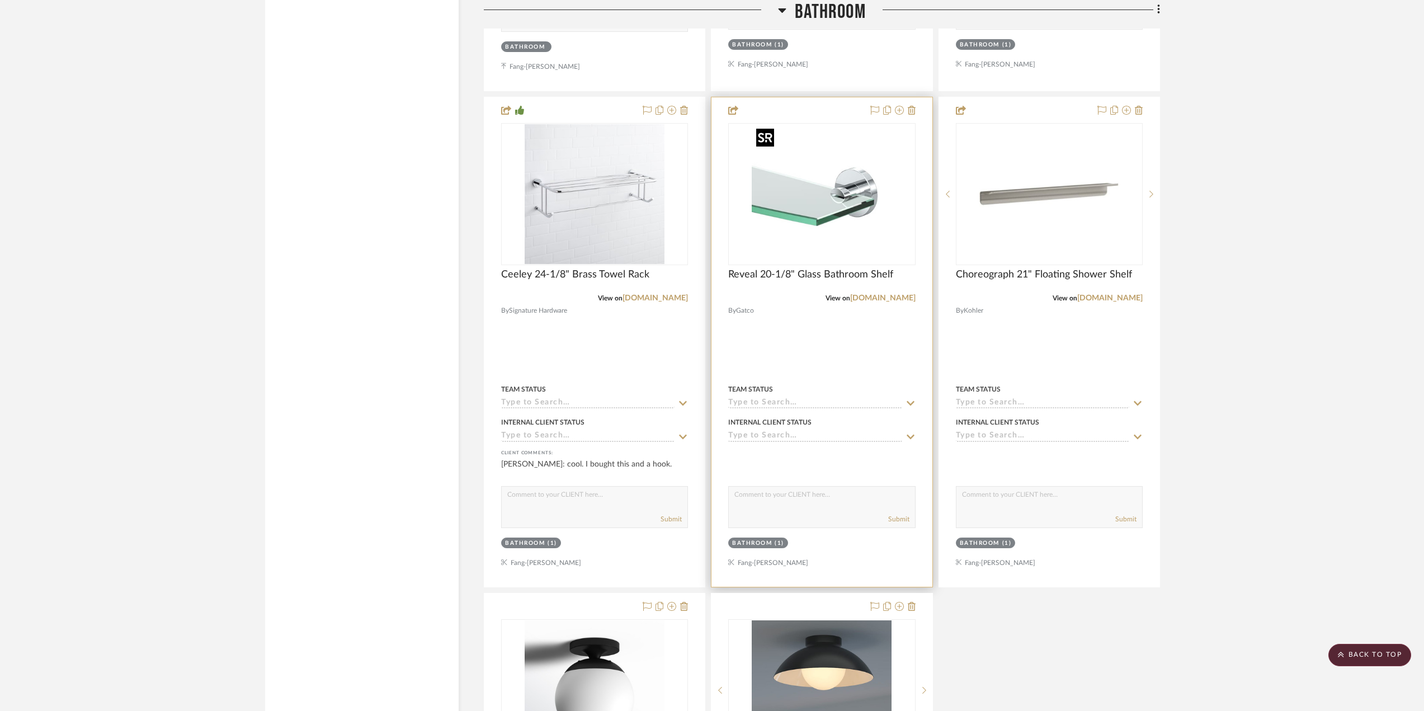
click at [0, 0] on img at bounding box center [0, 0] width 0 height 0
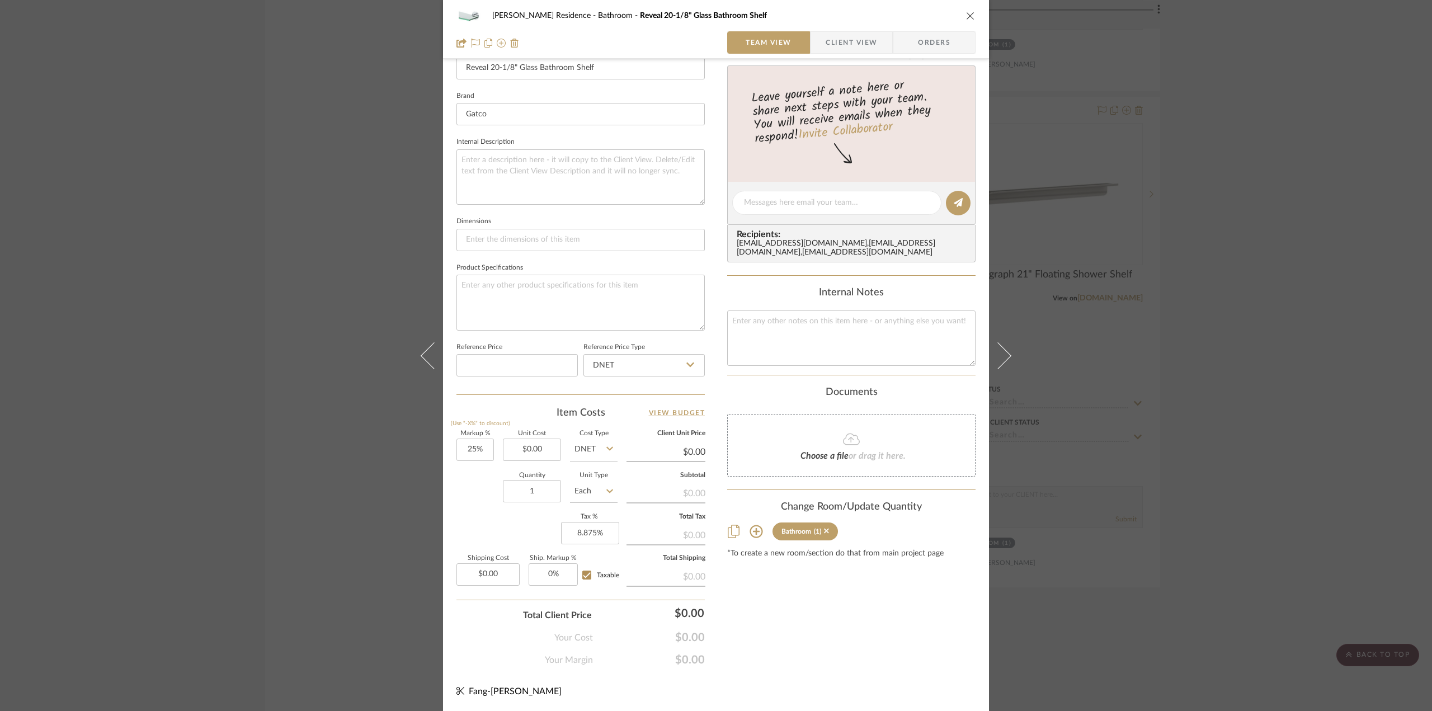
scroll to position [331, 0]
click at [825, 533] on icon at bounding box center [826, 530] width 5 height 5
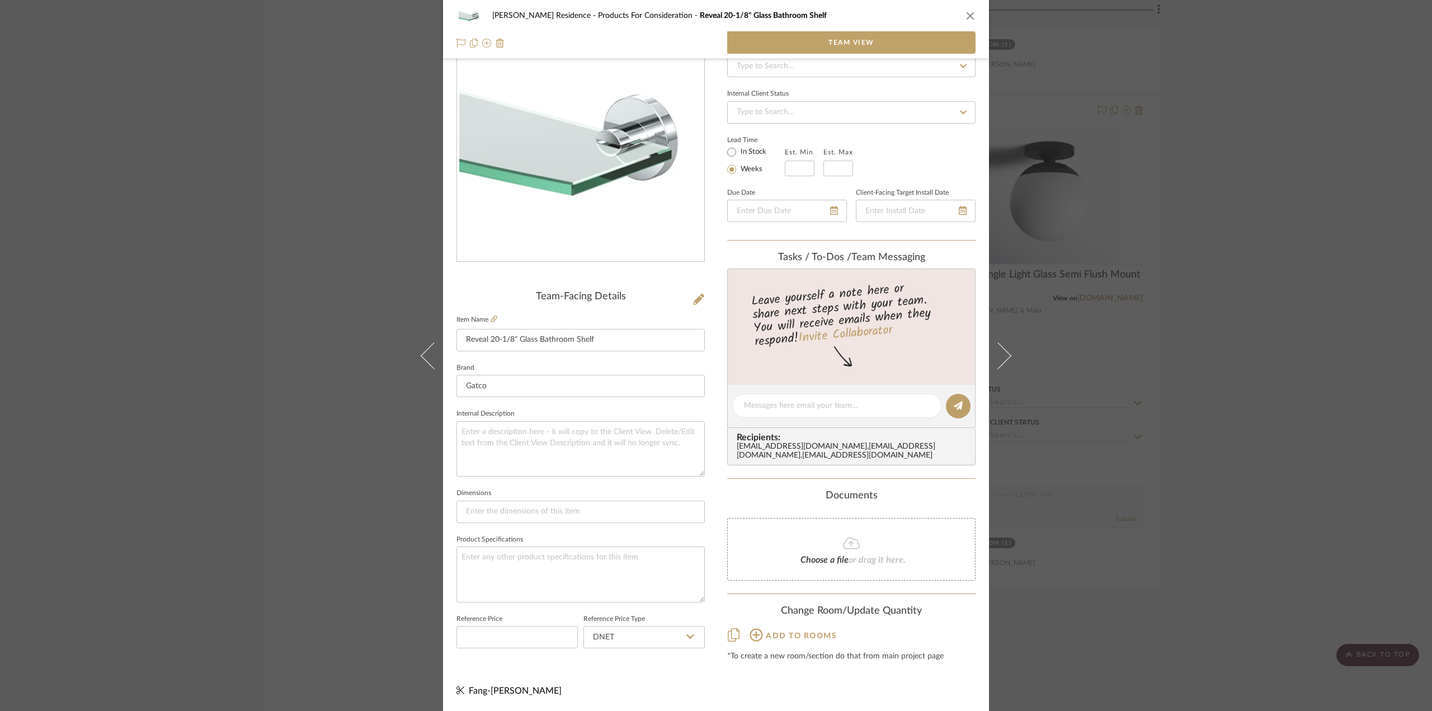
scroll to position [62, 0]
click at [1073, 243] on div "[PERSON_NAME] Residence Products For Consideration Reveal 20-1/8" Glass Bathroo…" at bounding box center [716, 355] width 1432 height 711
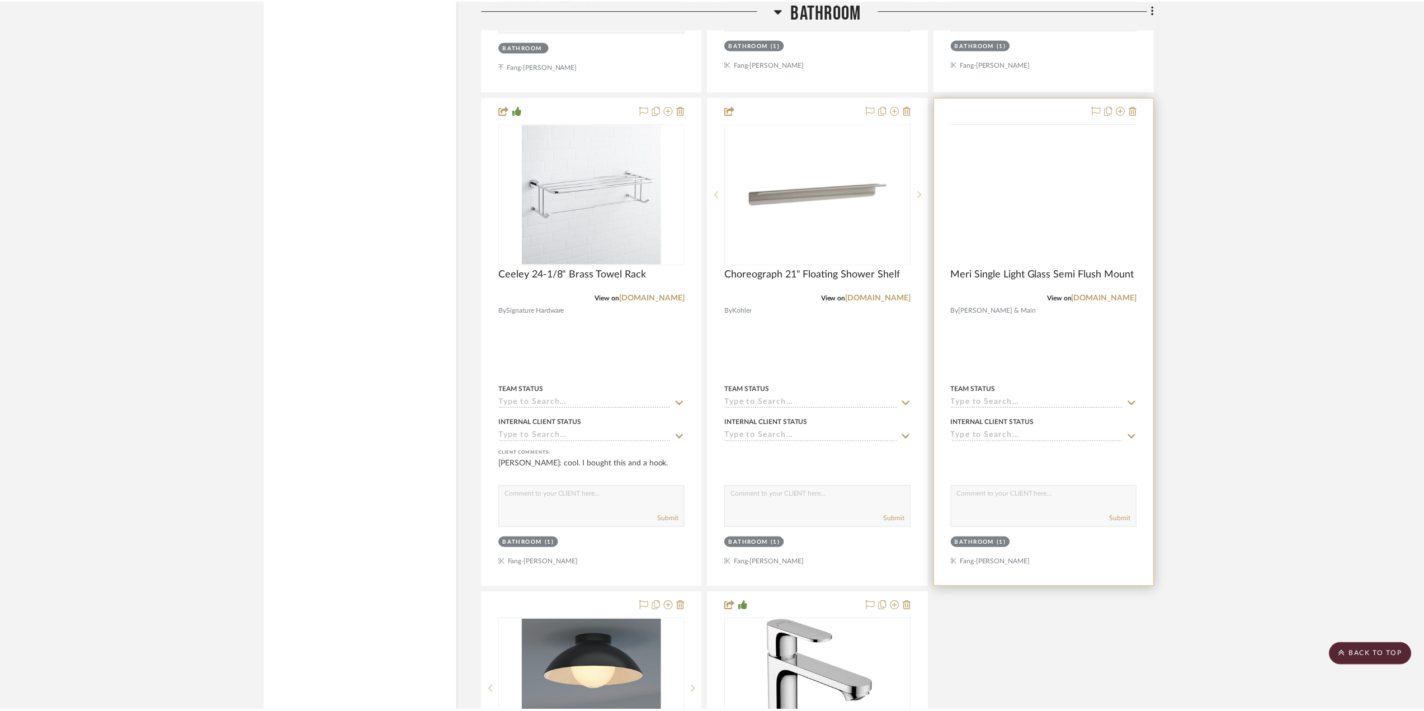
scroll to position [2293, 0]
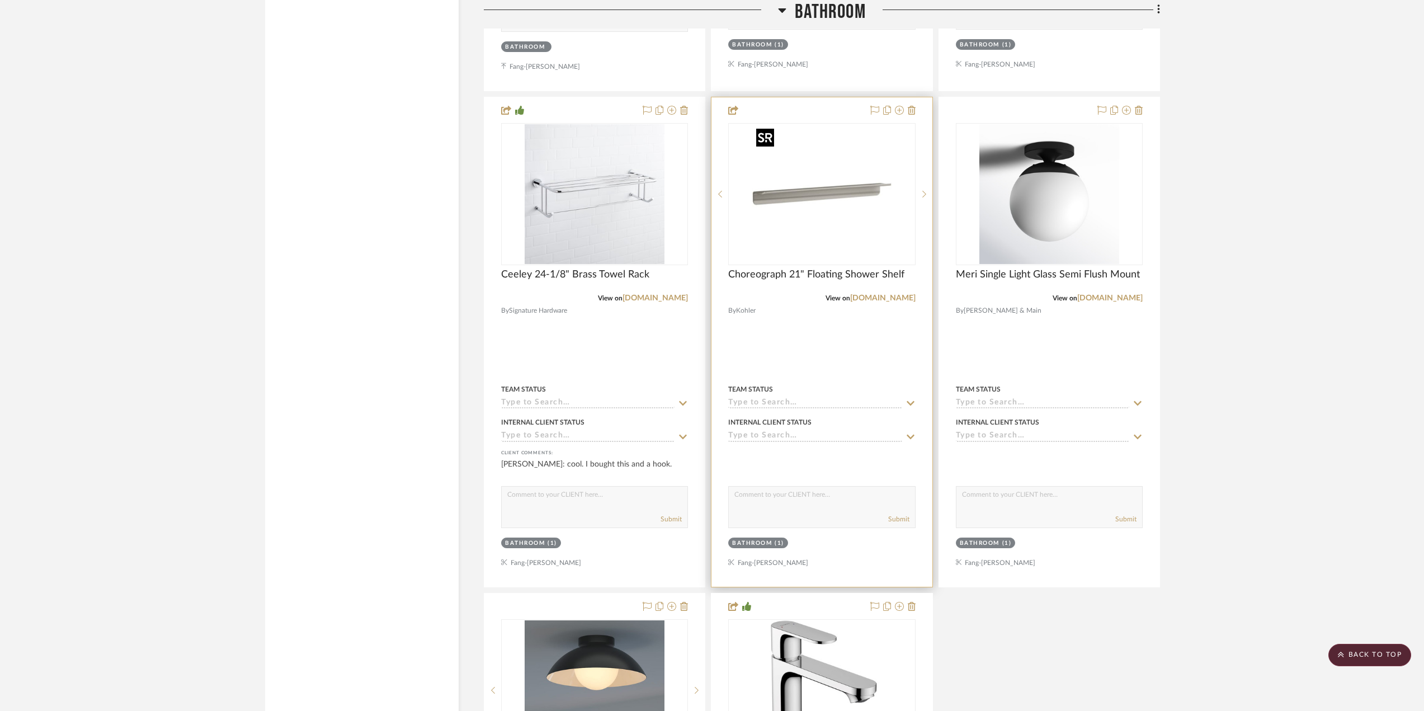
click at [850, 227] on img "0" at bounding box center [822, 194] width 140 height 140
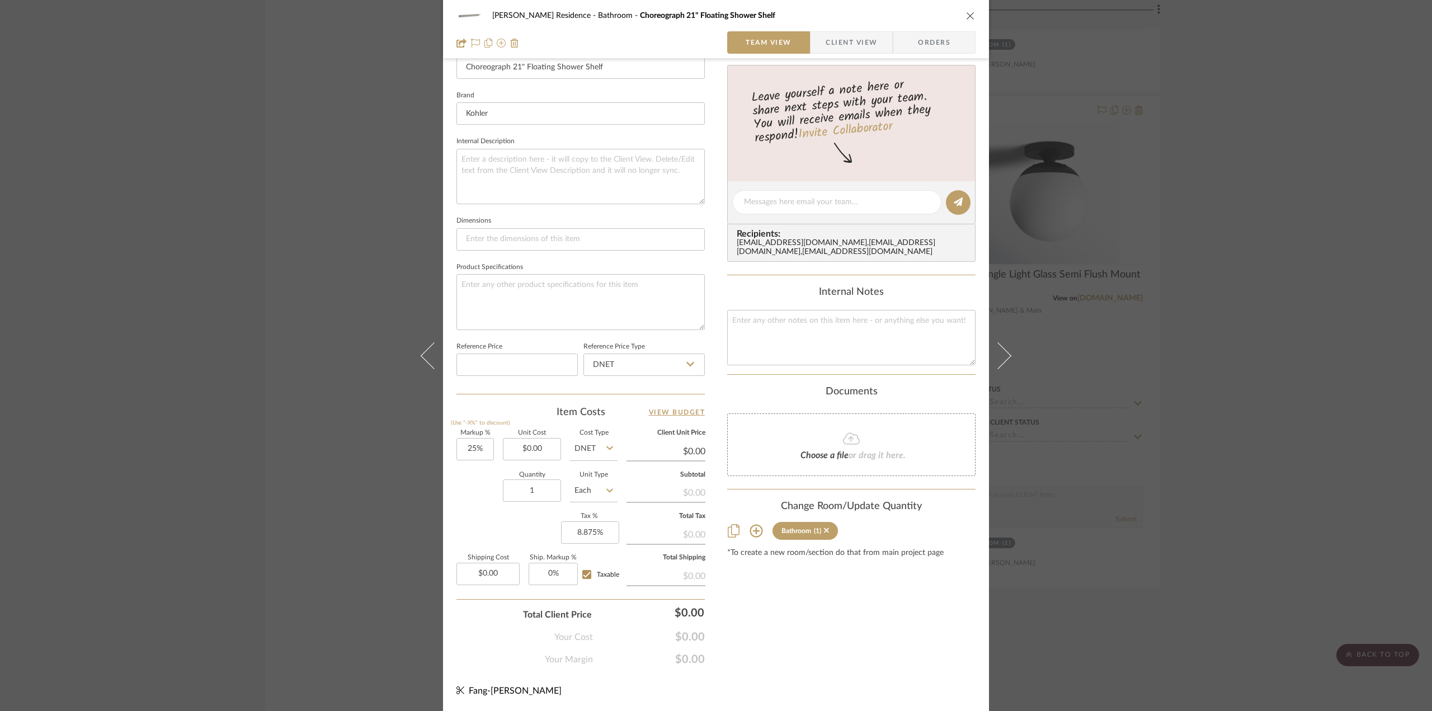
click at [827, 537] on sr-tag "Bathroom (1)" at bounding box center [804, 531] width 65 height 18
click at [824, 533] on icon at bounding box center [826, 530] width 5 height 5
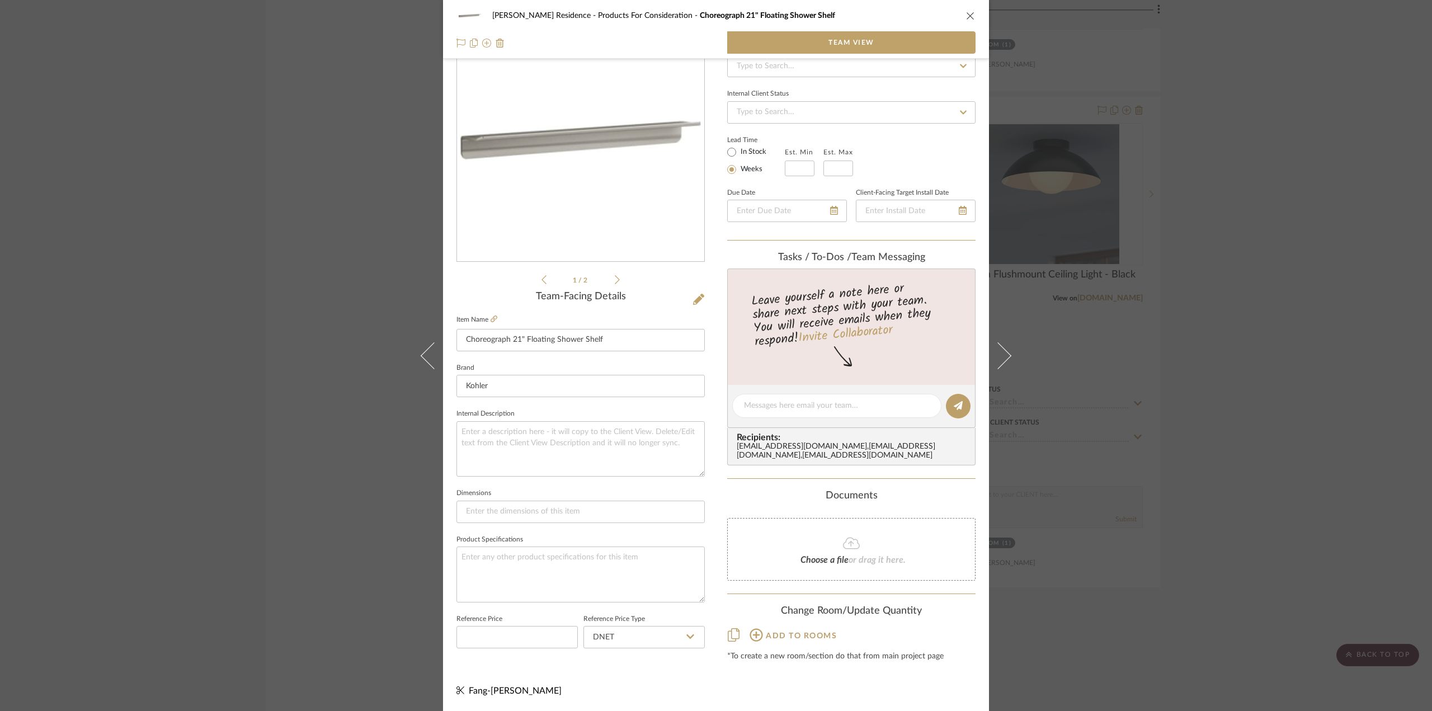
click at [1217, 458] on div "[PERSON_NAME] Residence Products For Consideration Choreograph 21" Floating Sho…" at bounding box center [716, 355] width 1432 height 711
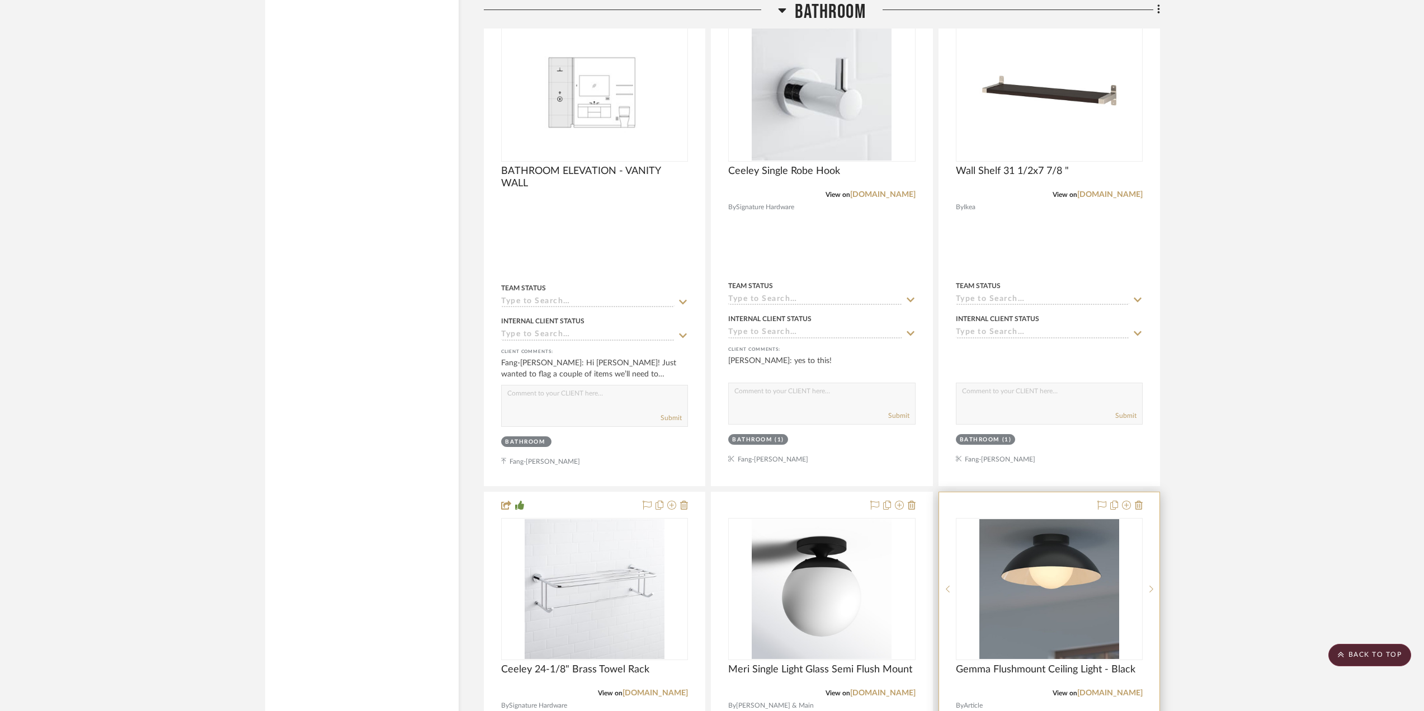
scroll to position [1622, 0]
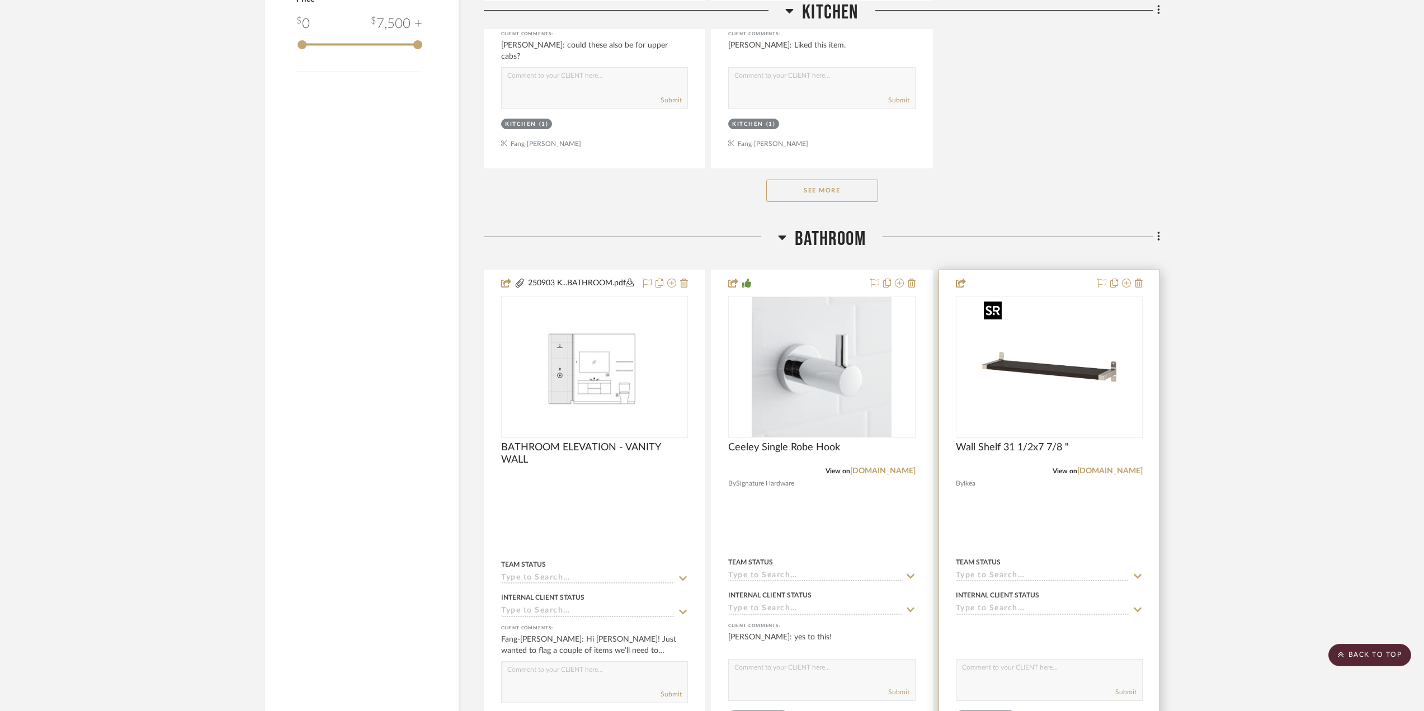
click at [0, 0] on img at bounding box center [0, 0] width 0 height 0
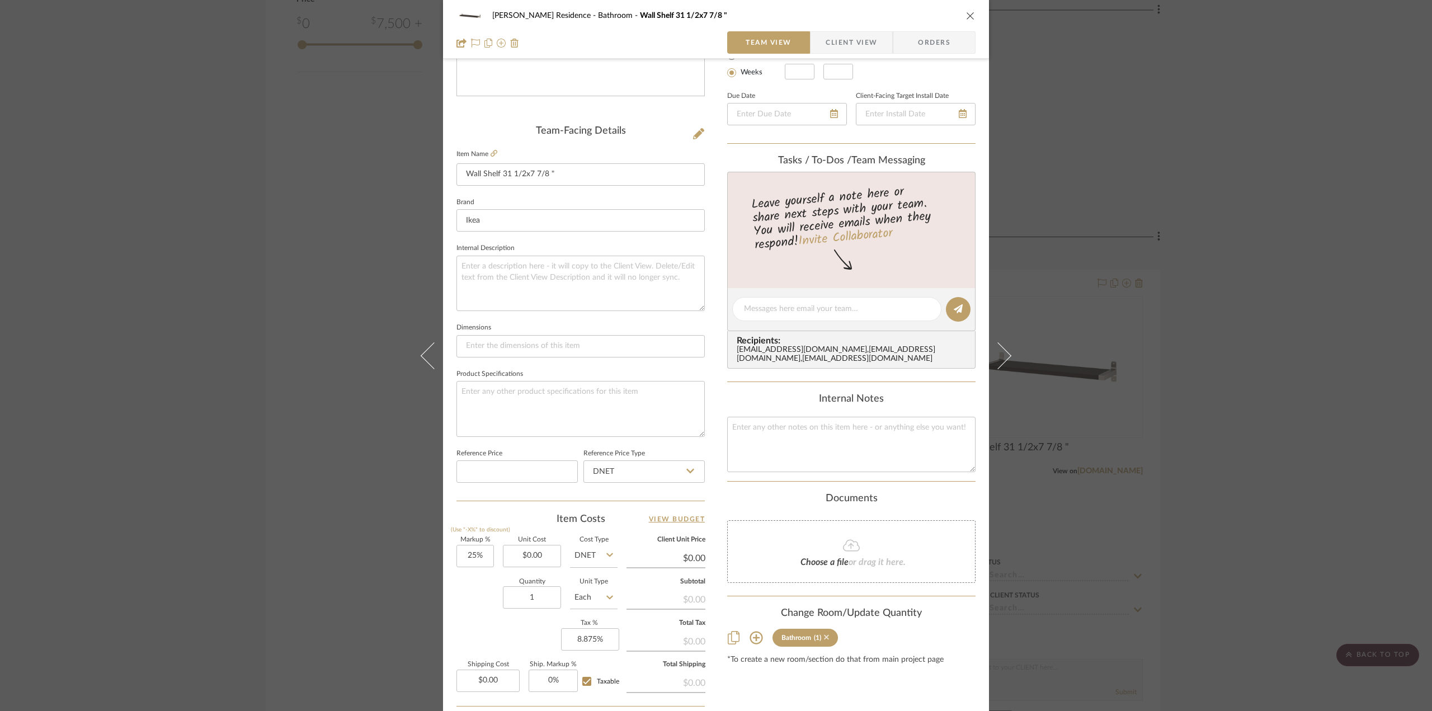
click at [824, 640] on icon at bounding box center [826, 637] width 5 height 5
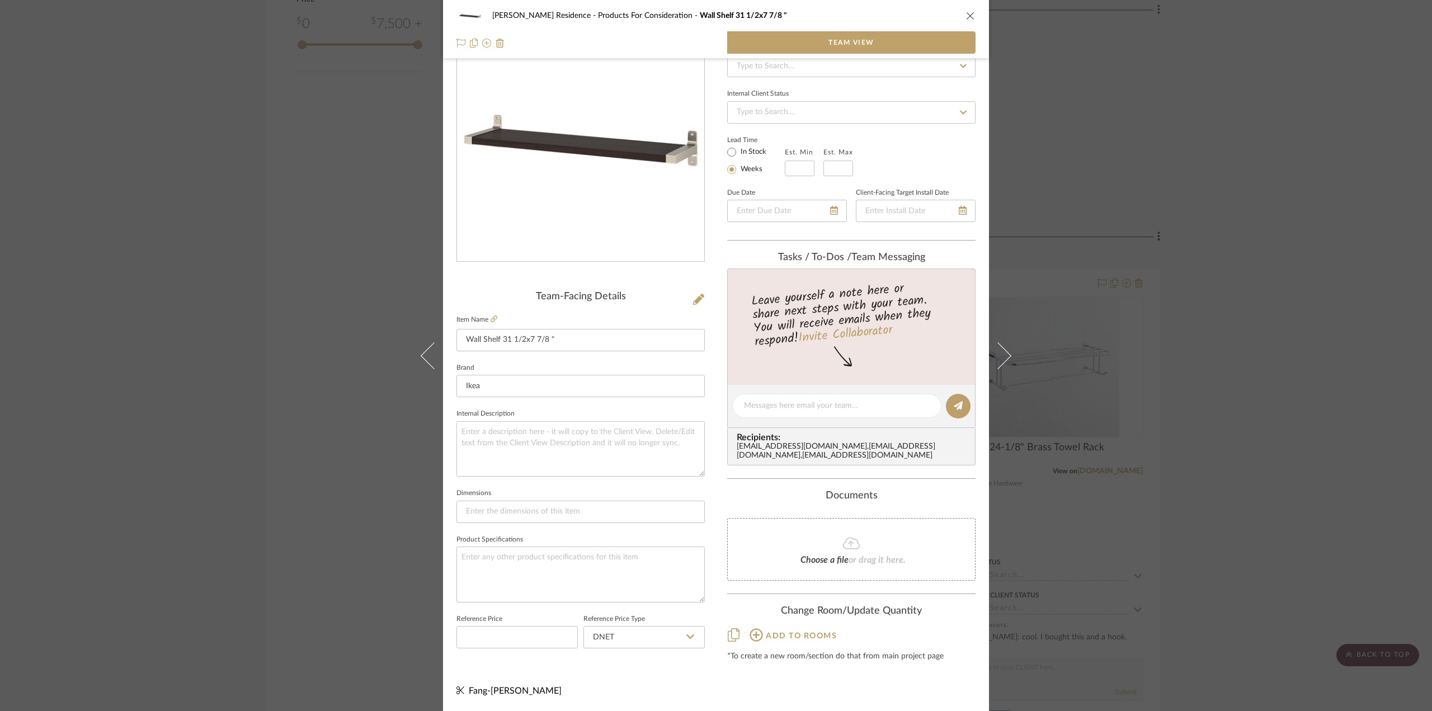
click at [1256, 479] on div "[PERSON_NAME] Residence Products For Consideration Wall Shelf 31 1/2x7 7/8 " Te…" at bounding box center [716, 355] width 1432 height 711
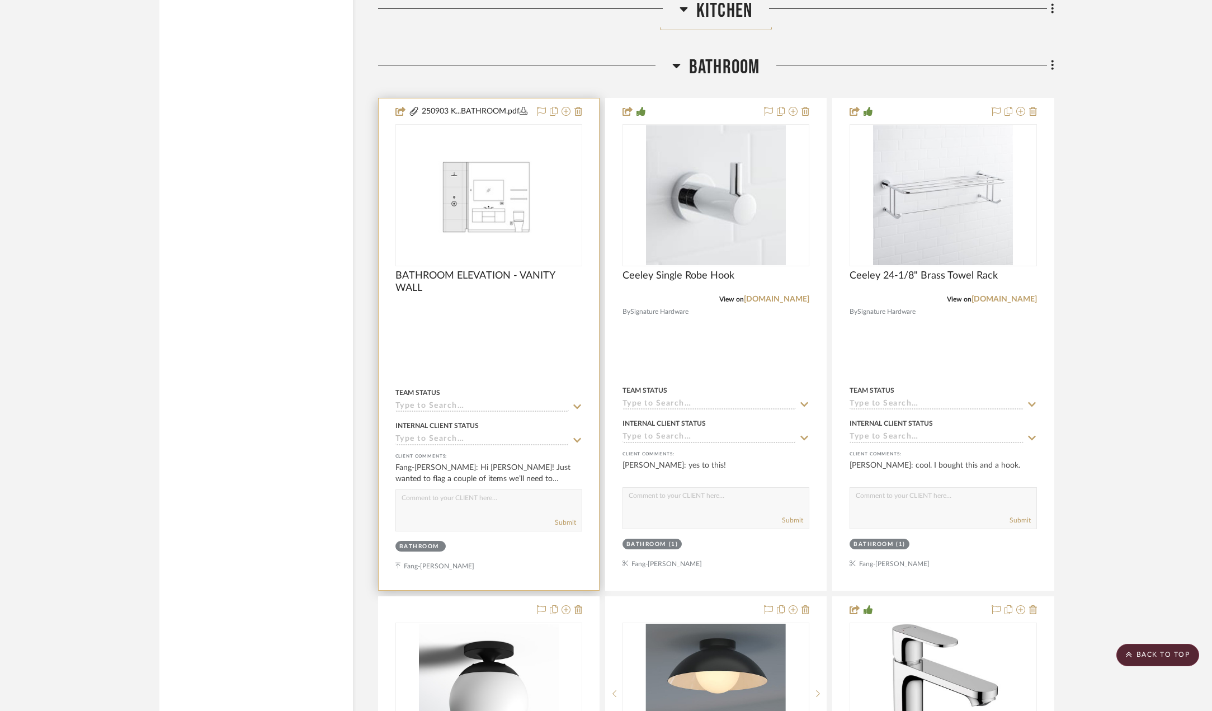
scroll to position [1510, 0]
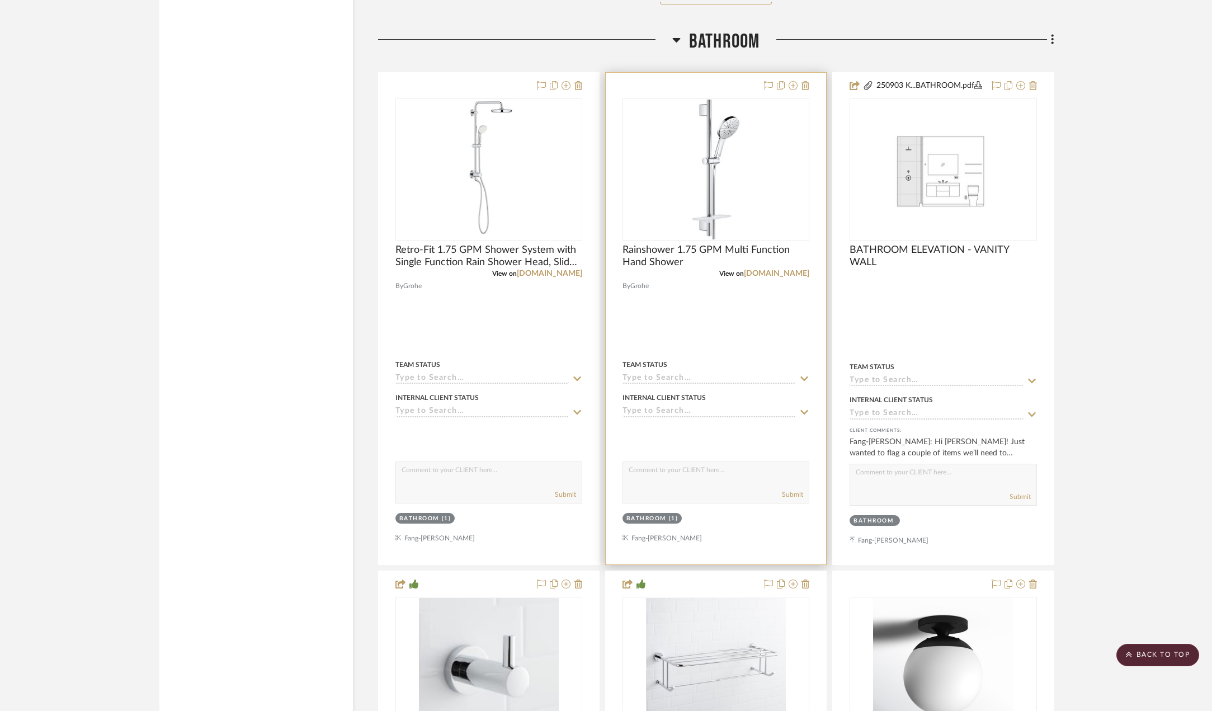
scroll to position [1734, 0]
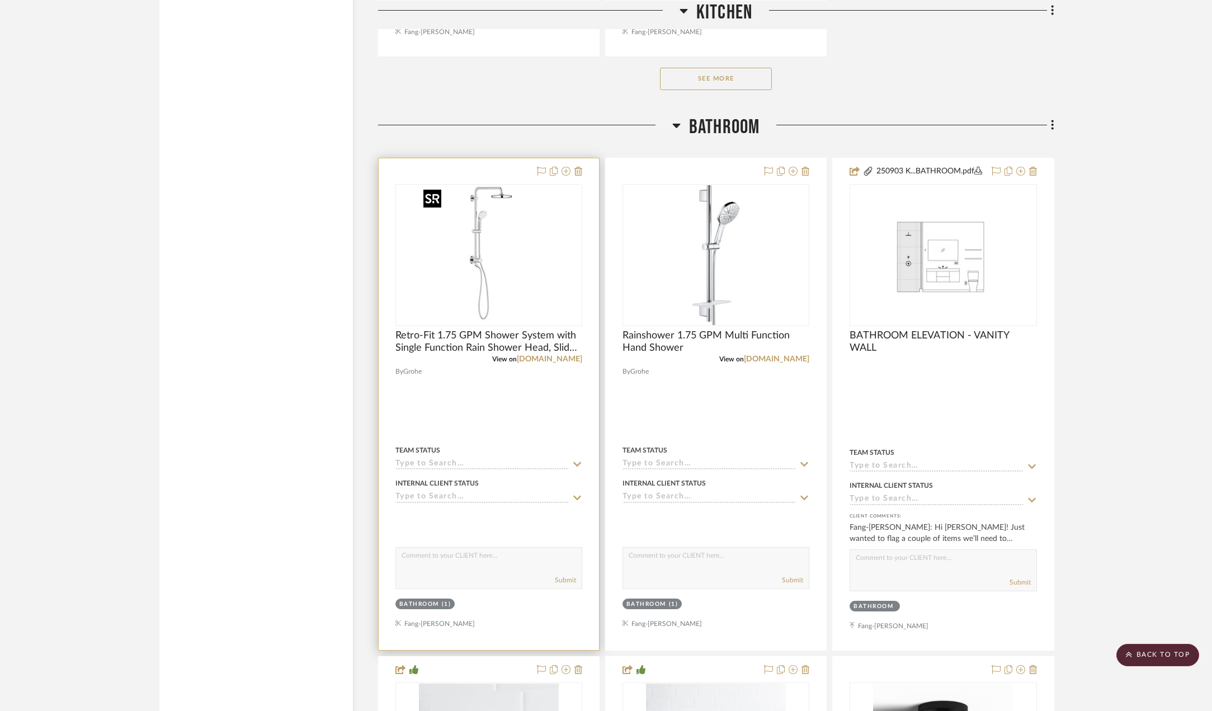
click at [0, 0] on img at bounding box center [0, 0] width 0 height 0
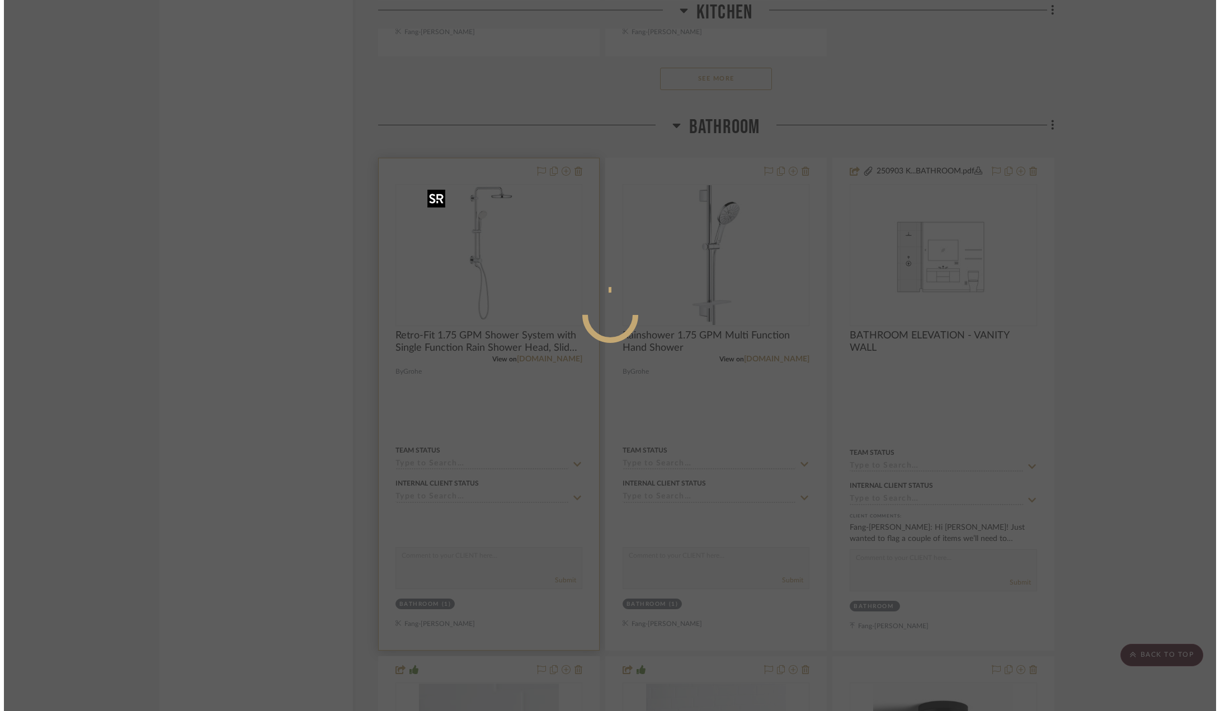
scroll to position [0, 0]
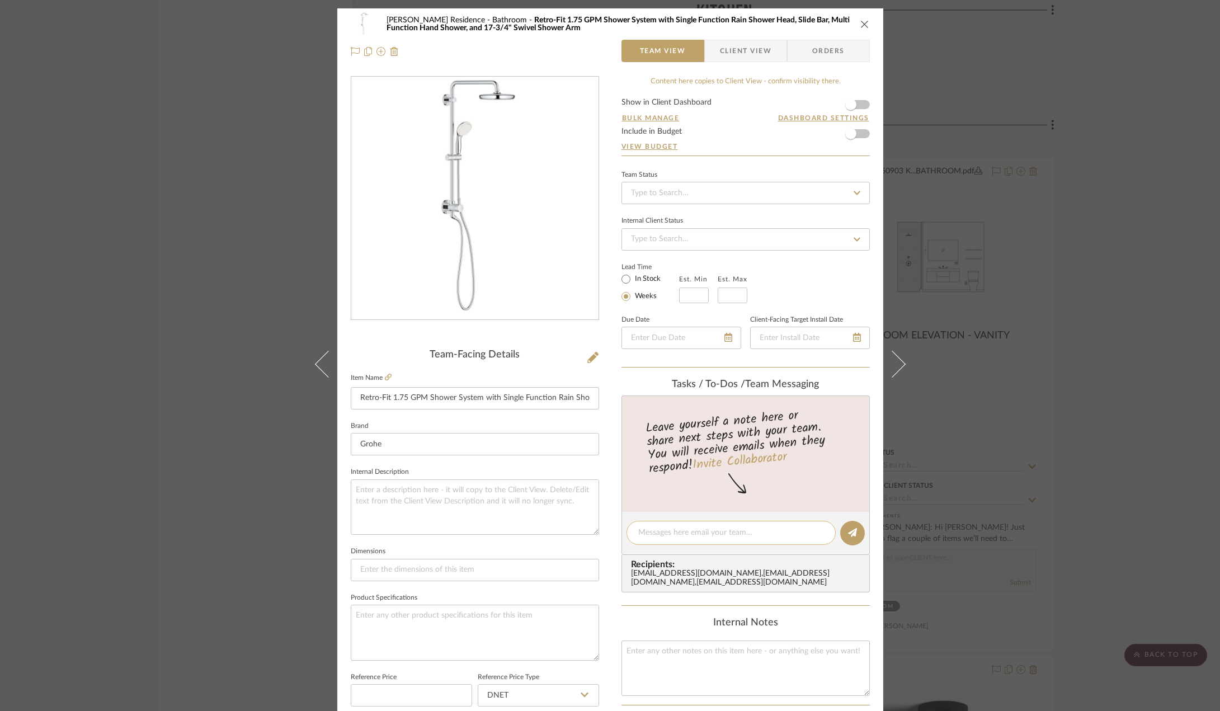
click at [685, 534] on textarea at bounding box center [731, 533] width 186 height 12
type textarea "@"
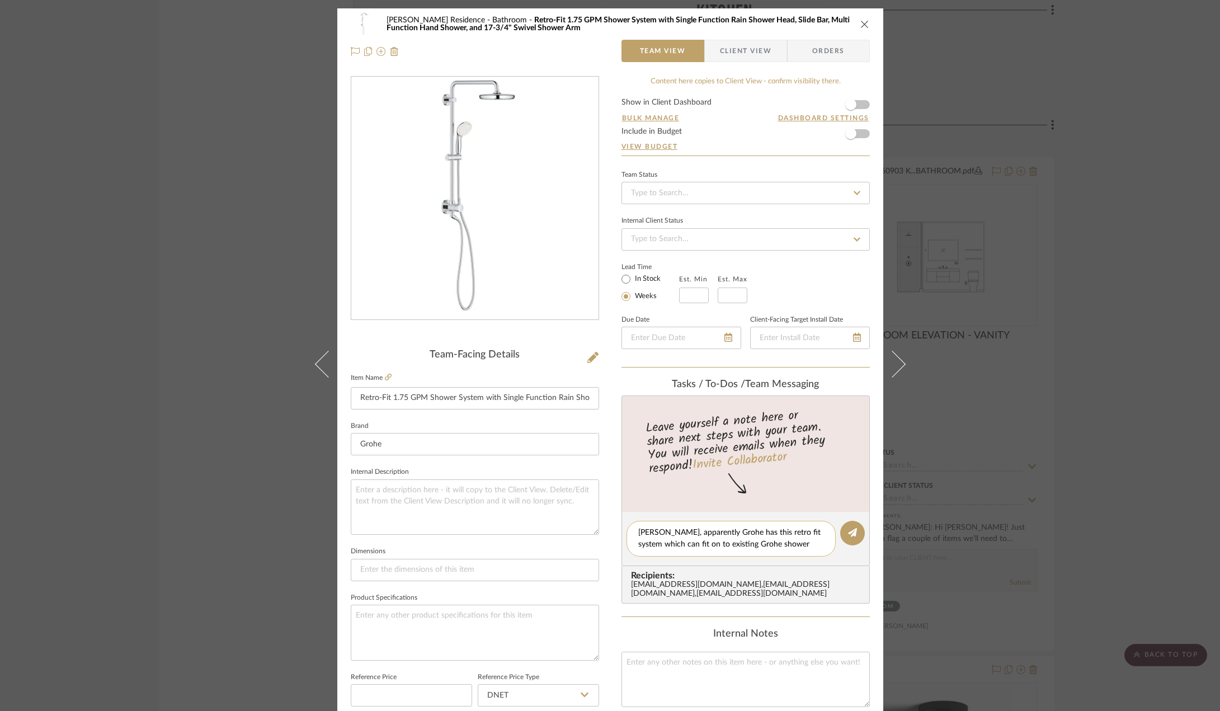
click at [808, 546] on textarea "Heather, apparently Grohe has this retro fit system which can fit on to existin…" at bounding box center [731, 538] width 186 height 23
paste textarea "https://www.grohe.us/bathroom-collections/contemporary/retro-fit?srsltid=AfmBOo…"
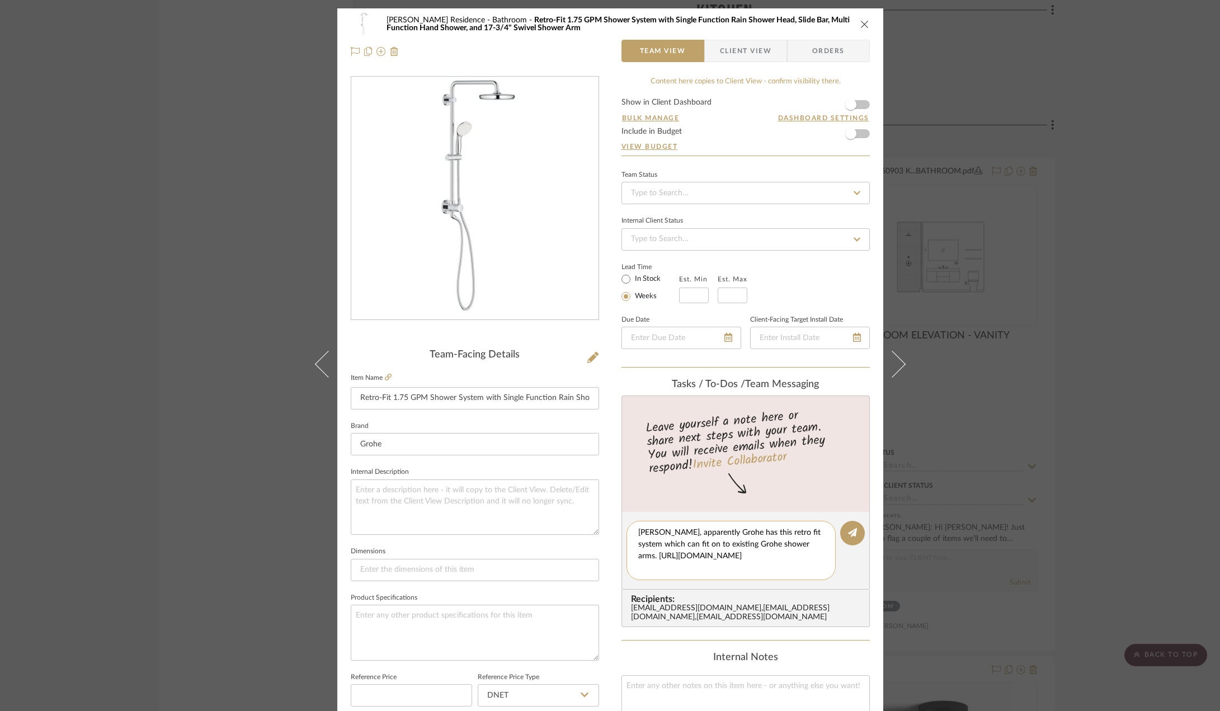
click at [815, 541] on textarea "Heather, apparently Grohe has this retro fit system which can fit on to existin…" at bounding box center [735, 550] width 194 height 47
type textarea "Heather, apparently Grohe has this retro fit system which can fit on to existin…"
click at [844, 541] on button at bounding box center [852, 533] width 25 height 25
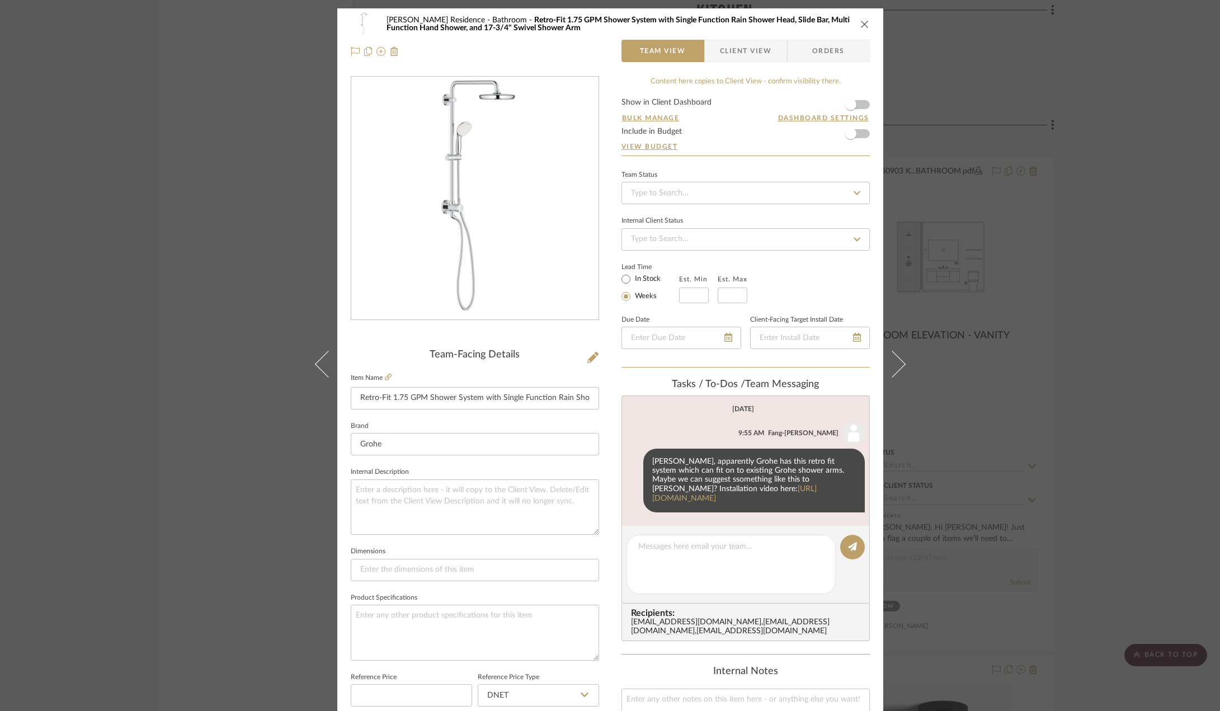
click at [264, 265] on div "Kauffman Residence Bathroom Retro-Fit 1.75 GPM Shower System with Single Functi…" at bounding box center [610, 355] width 1220 height 711
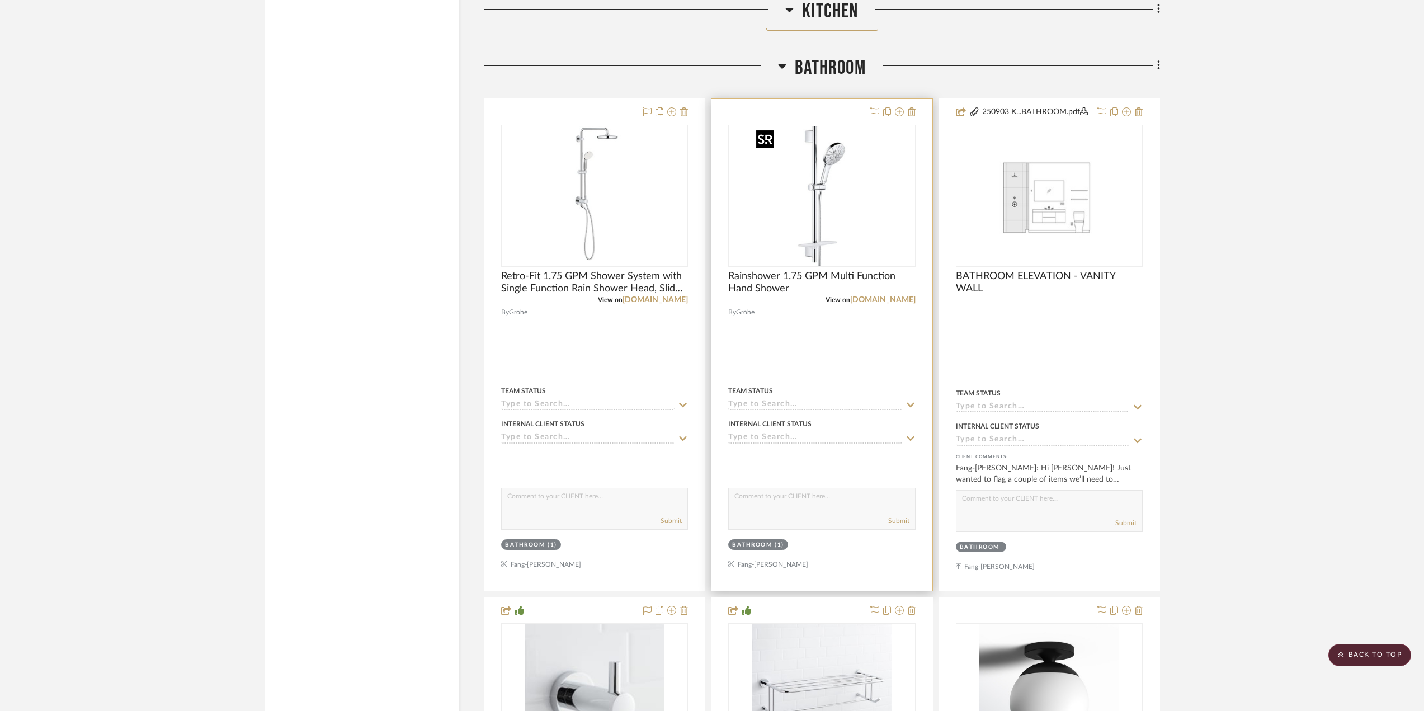
scroll to position [1902, 0]
